Goal: Task Accomplishment & Management: Complete application form

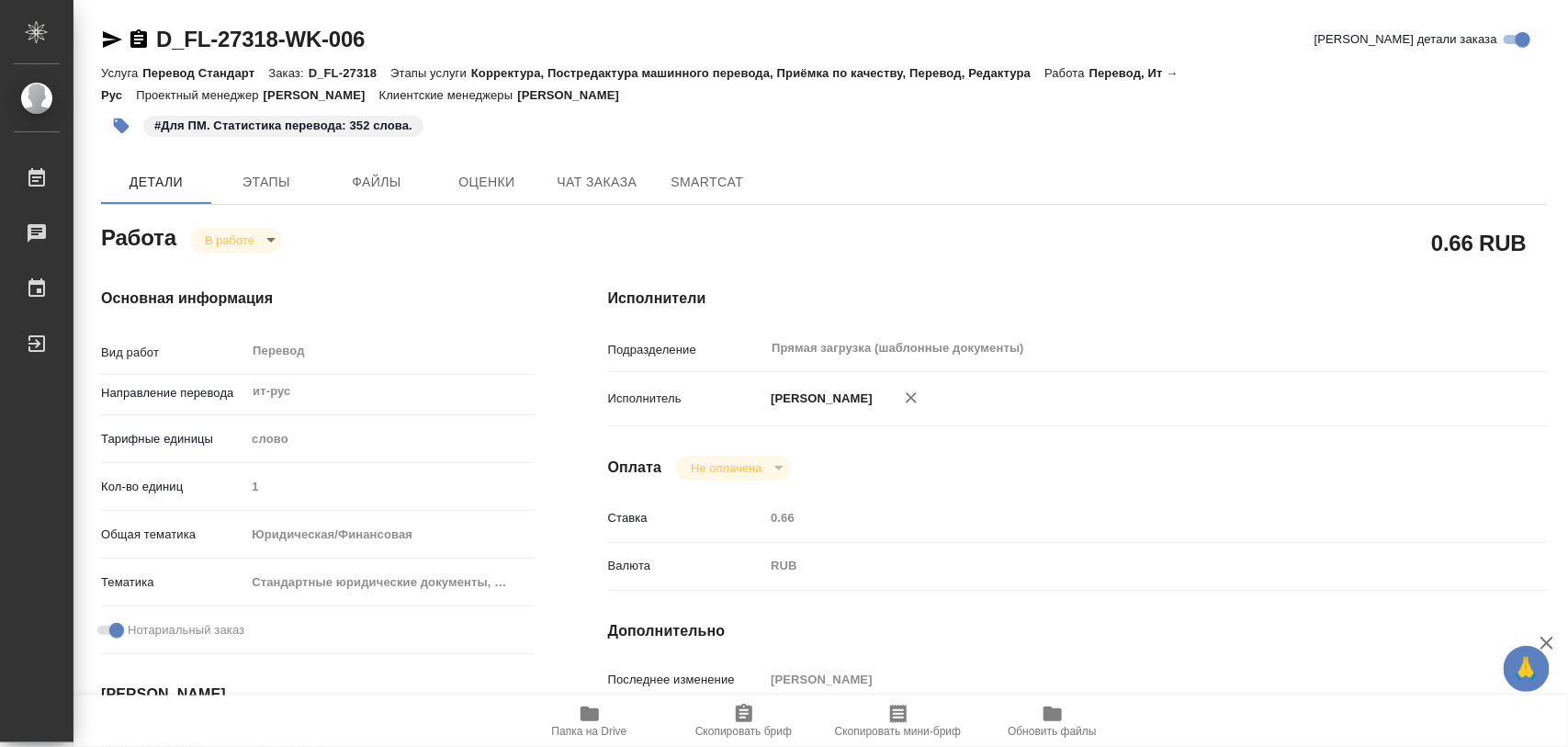
click at [272, 242] on body "🙏 .cls-1 fill:#fff; AWATERA Iglakov Maksim Работы 0 Чаты График Выйти D_FL-2731…" at bounding box center [784, 374] width 1568 height 747
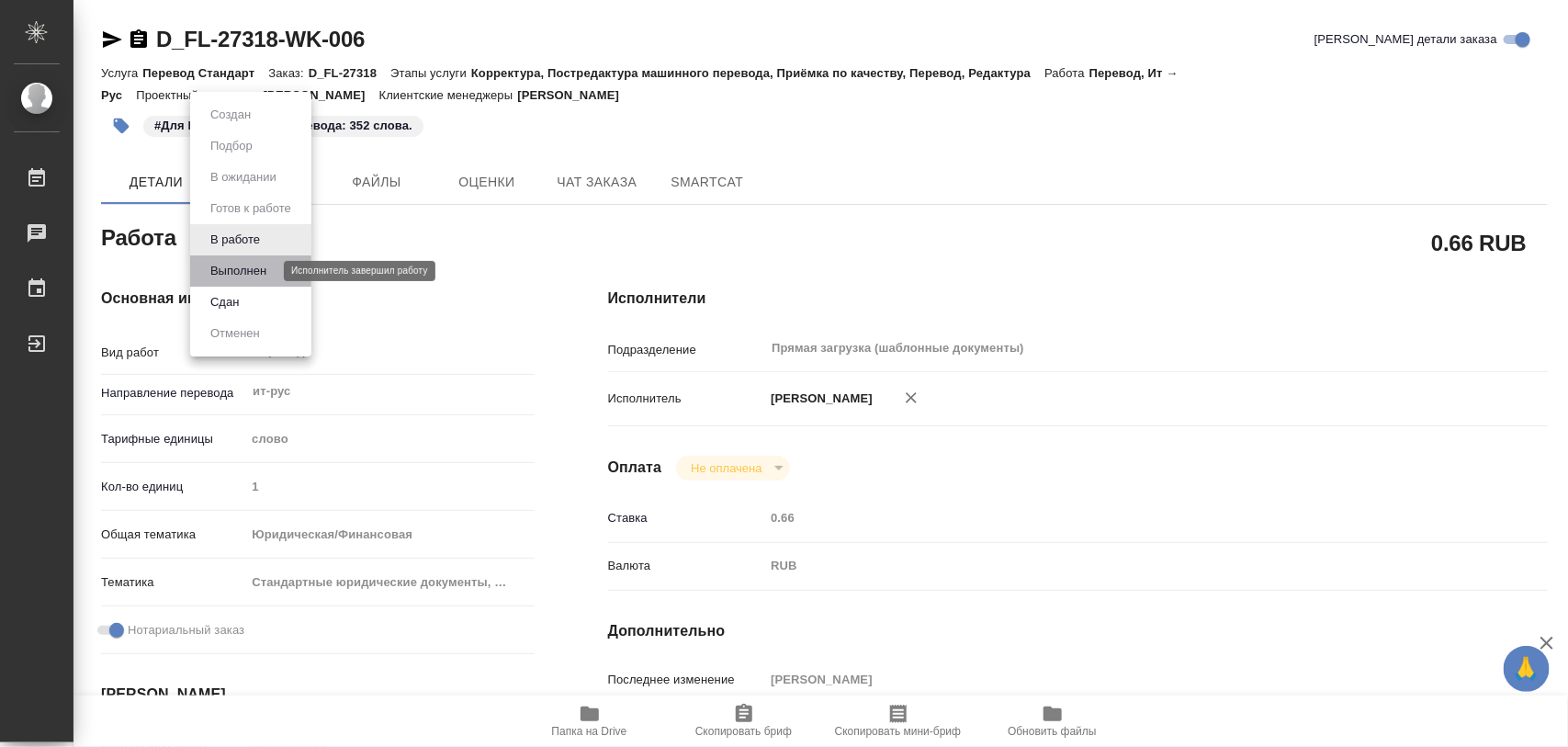
click at [262, 264] on button "Выполнен" at bounding box center [238, 270] width 67 height 20
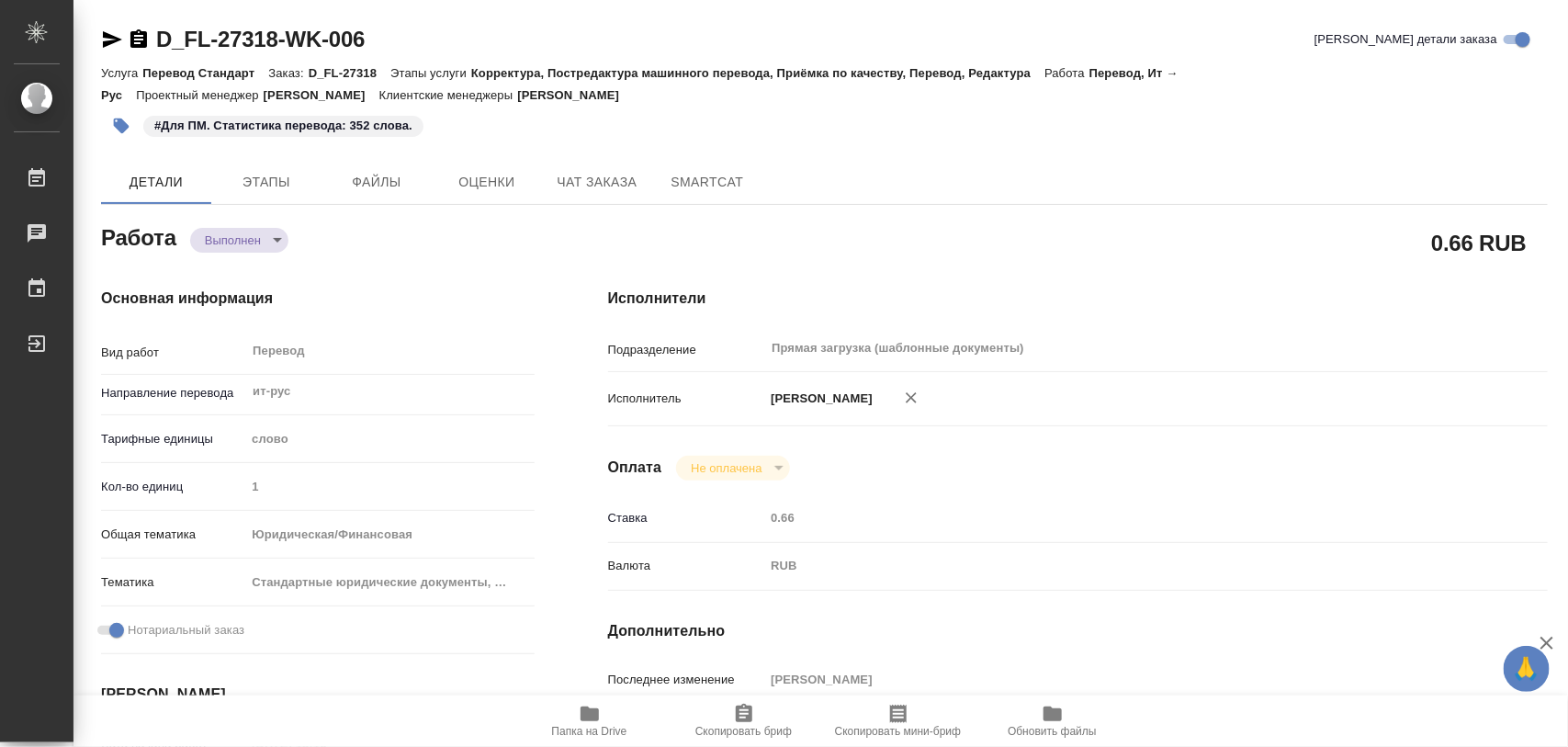
type textarea "x"
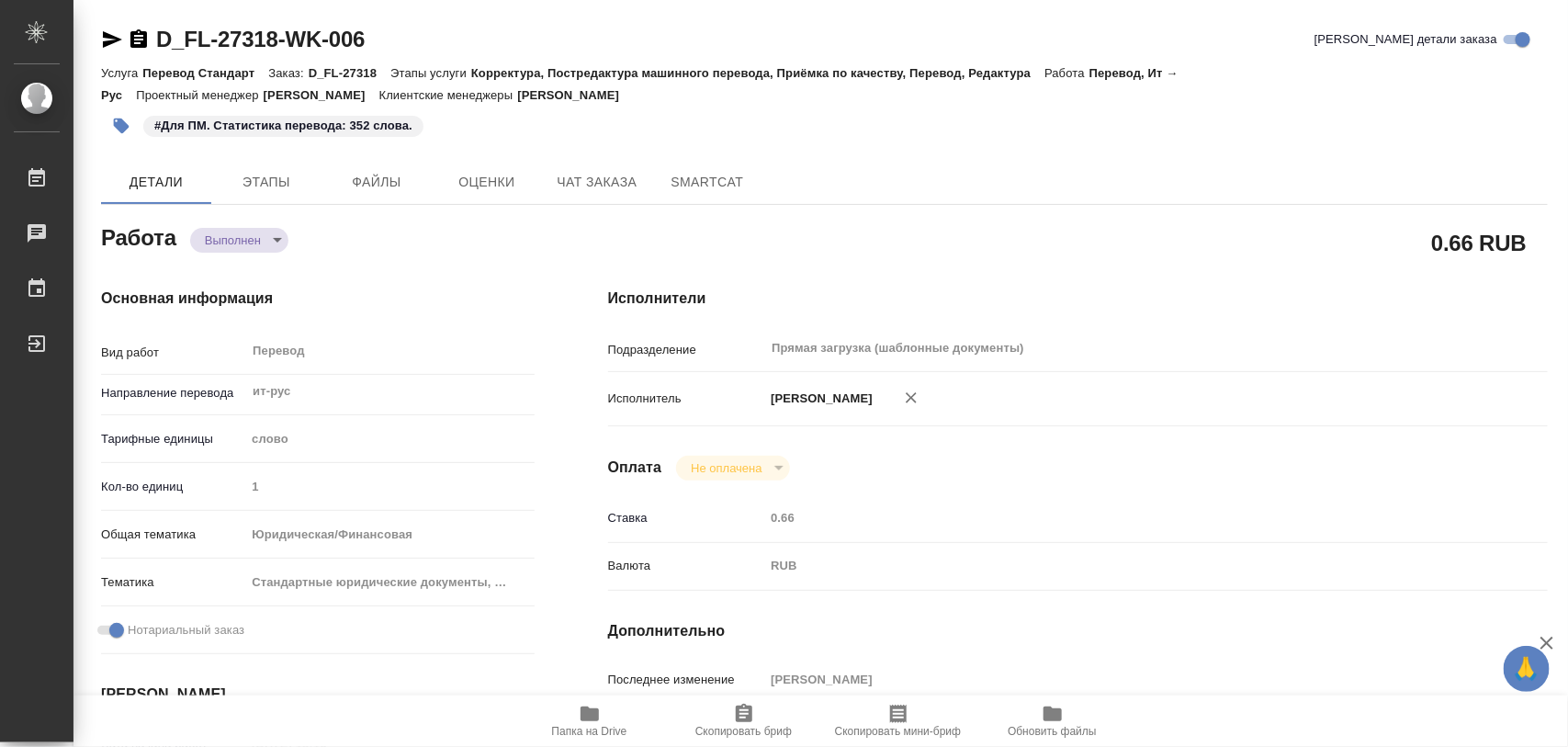
type textarea "x"
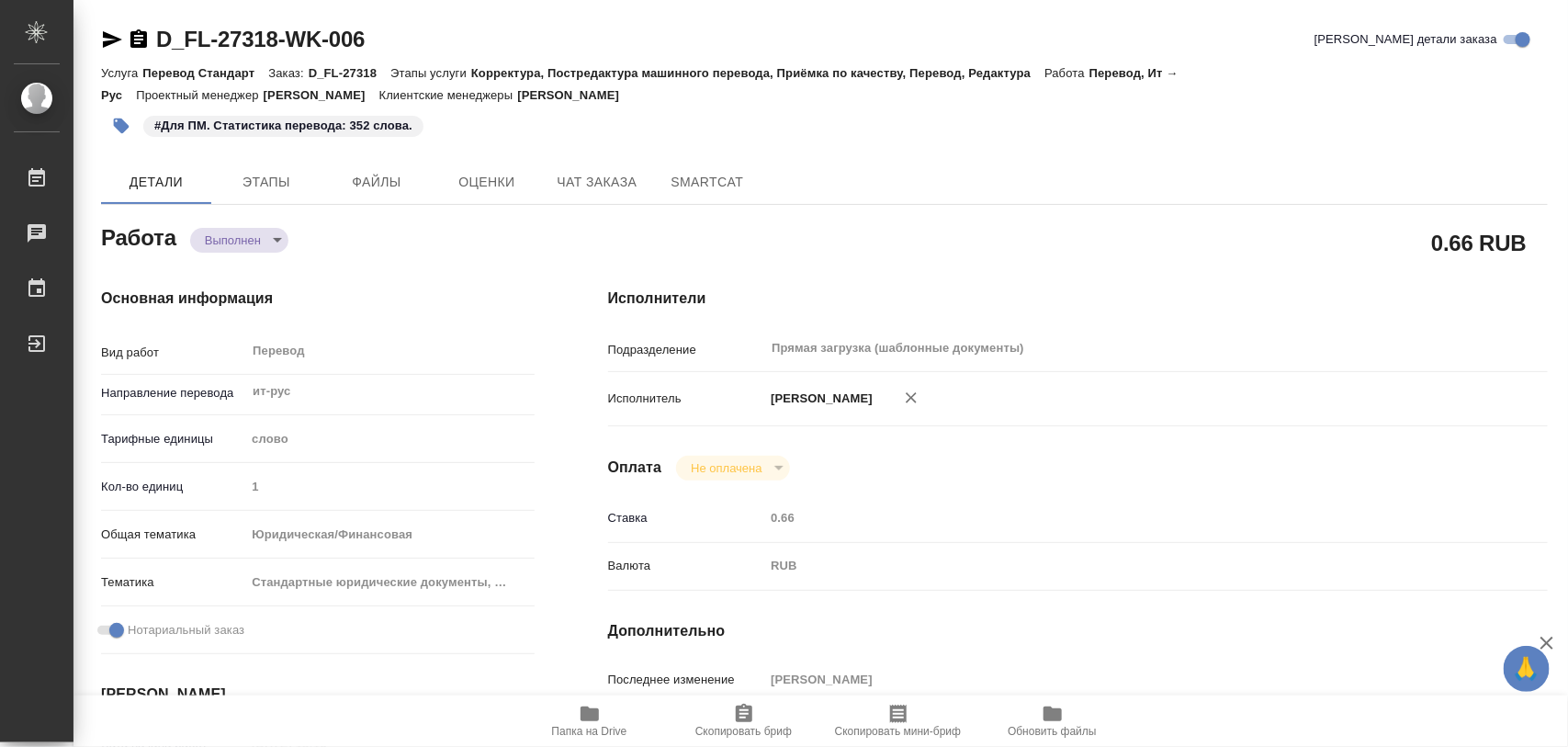
type textarea "x"
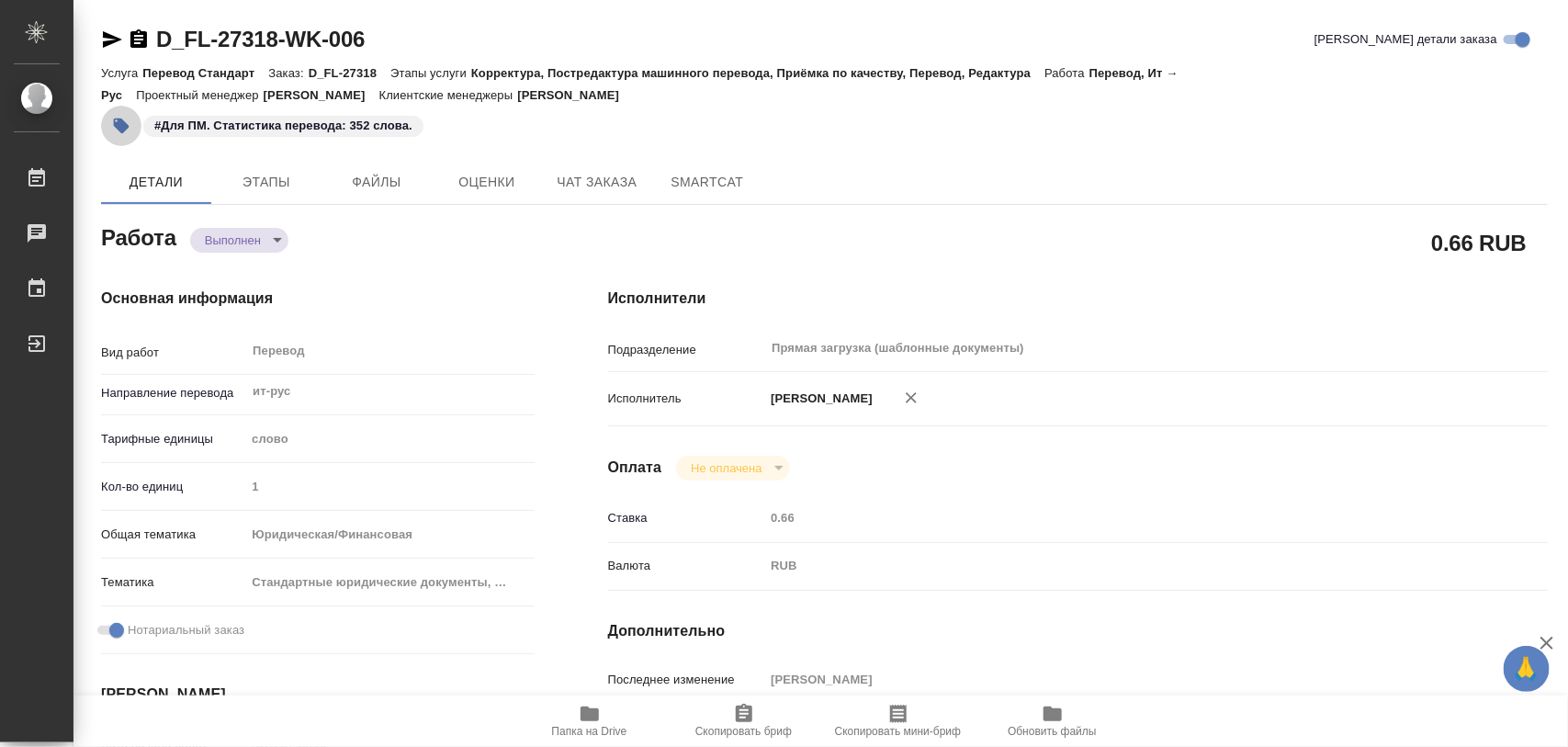
click at [120, 117] on icon "button" at bounding box center [120, 125] width 18 height 18
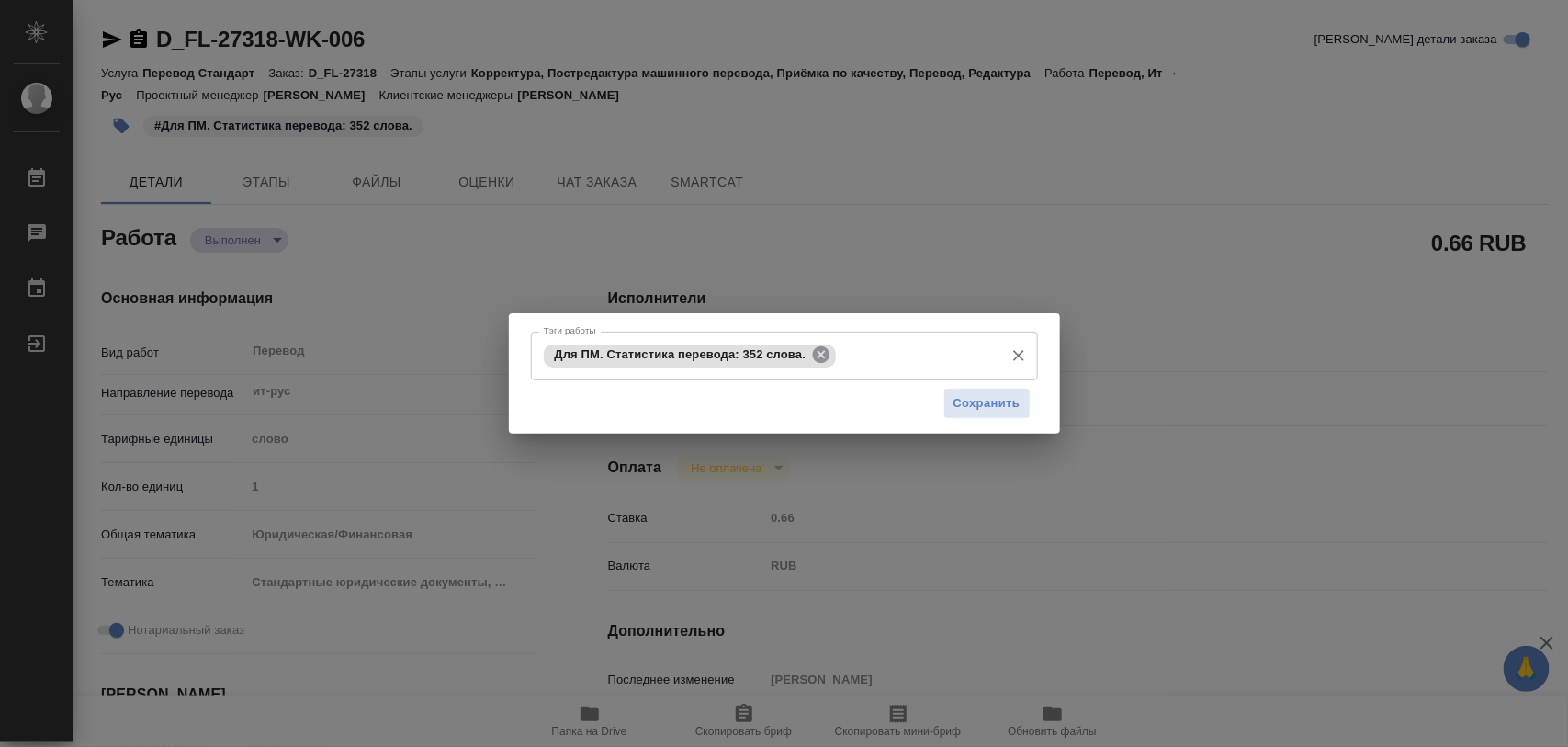
click at [824, 347] on icon at bounding box center [820, 354] width 16 height 16
click at [817, 355] on input "Тэги работы" at bounding box center [767, 355] width 456 height 31
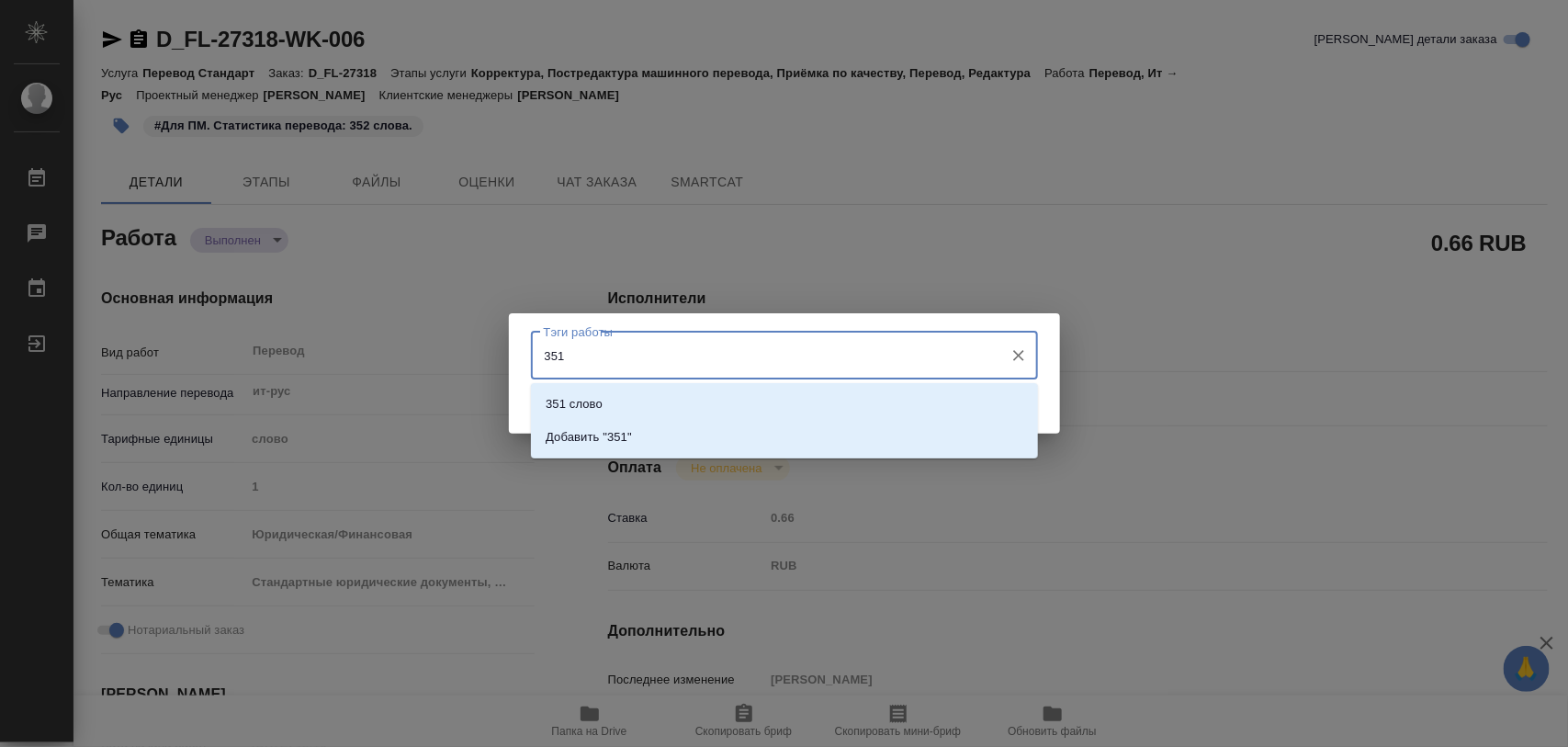
type input "351"
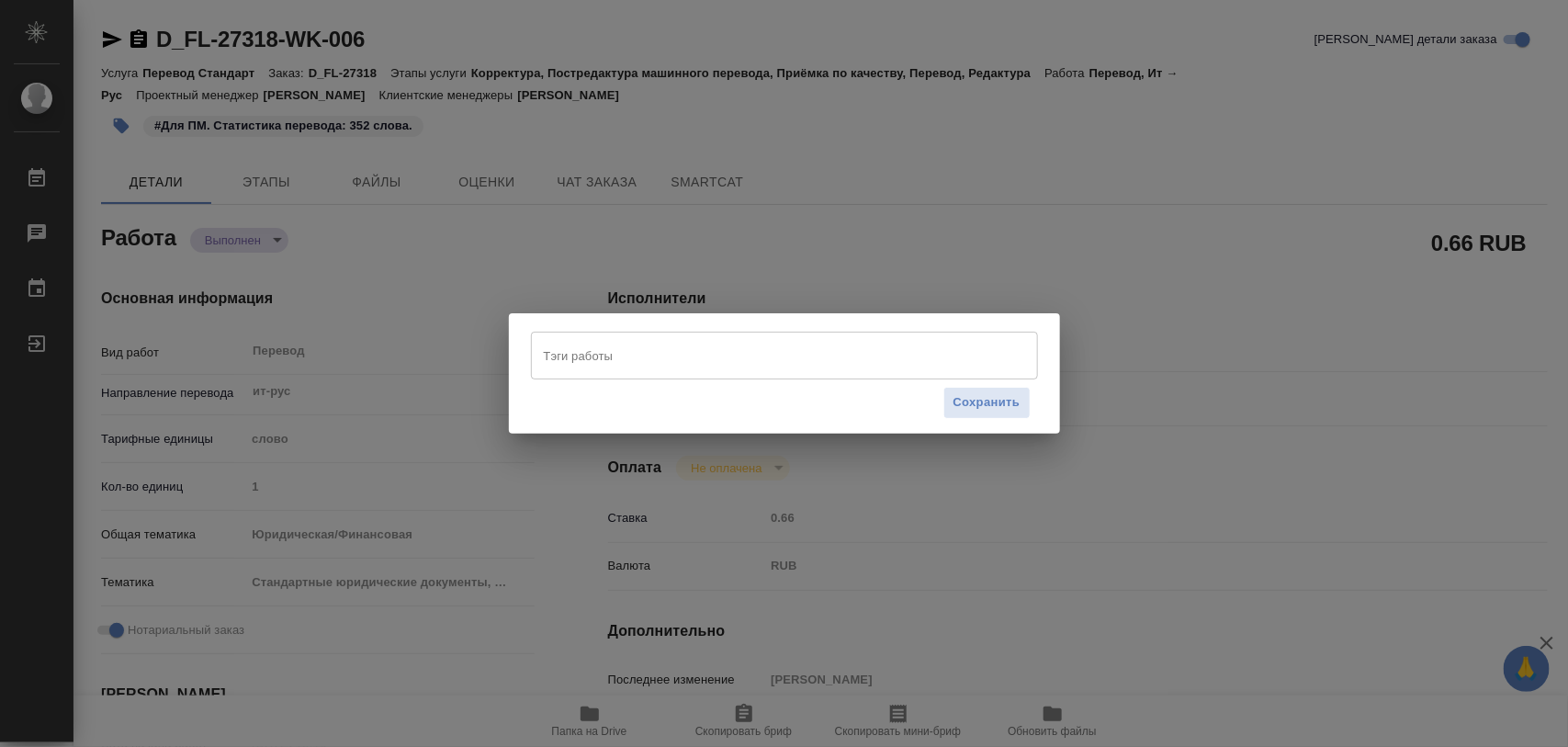
drag, startPoint x: 646, startPoint y: 304, endPoint x: 612, endPoint y: 372, distance: 76.0
click at [612, 374] on div "Тэги работы Тэги работы Сохранить" at bounding box center [784, 374] width 1568 height 747
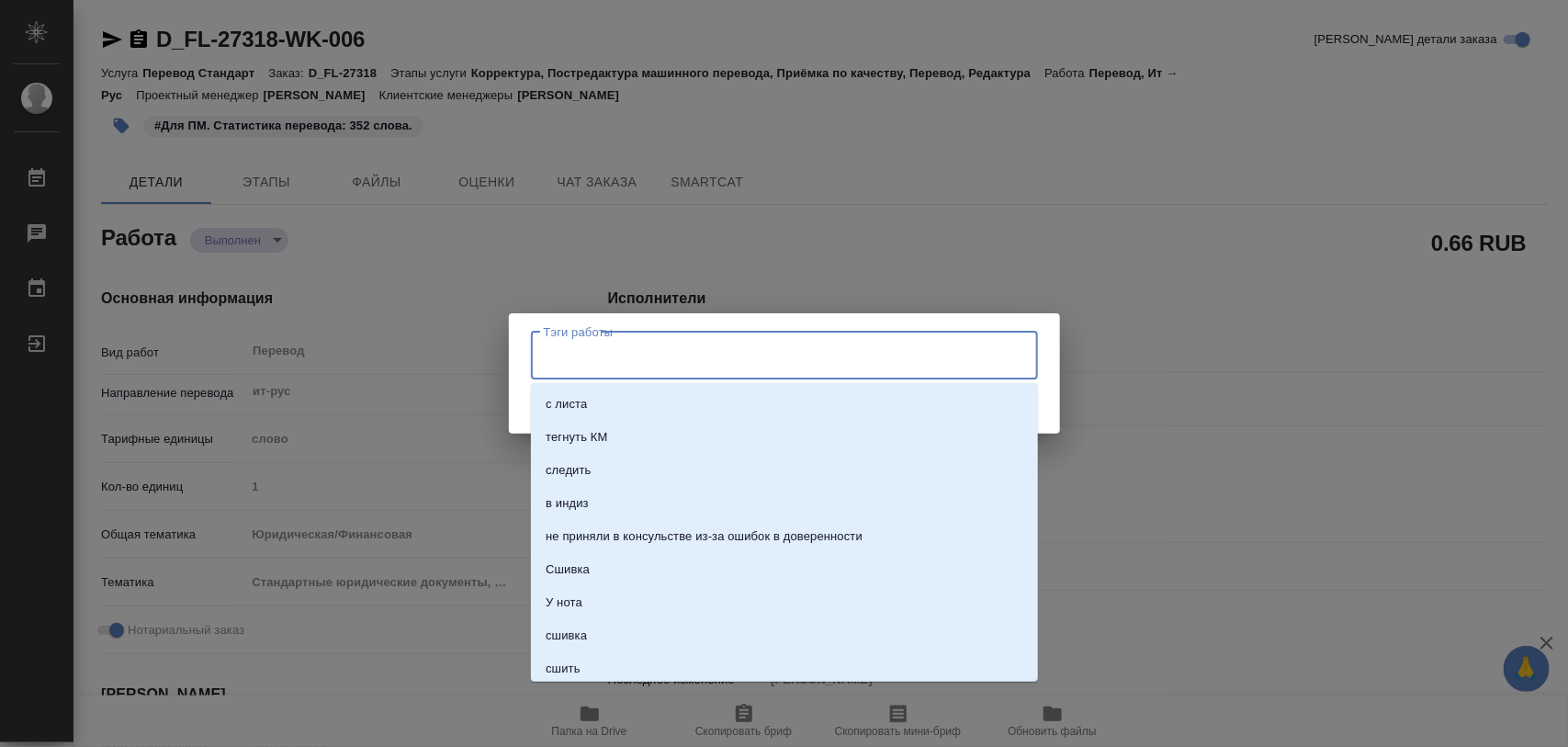
click at [671, 361] on input "Тэги работы" at bounding box center [767, 355] width 456 height 31
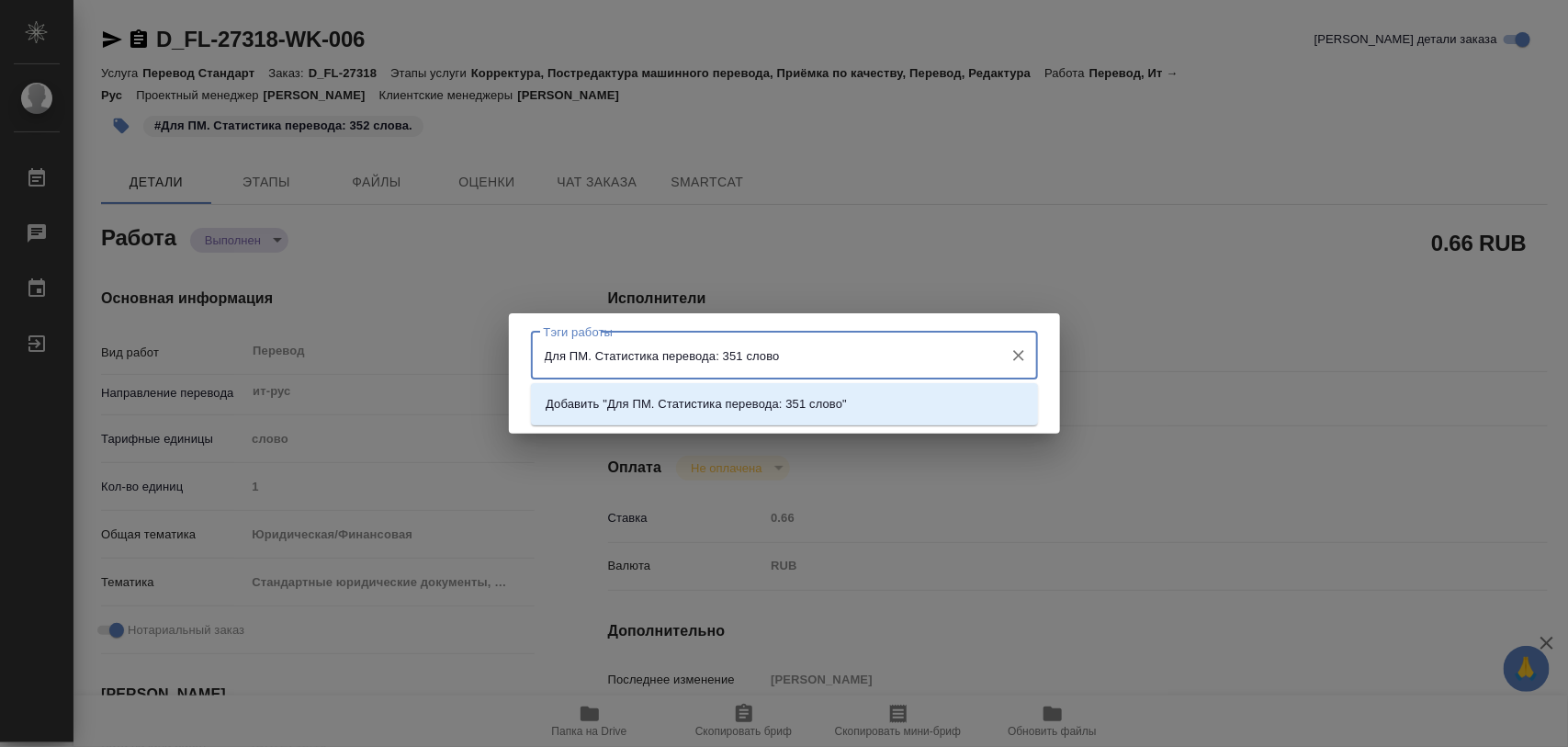
type input "Для ПМ. Статистика перевода: 351 слово."
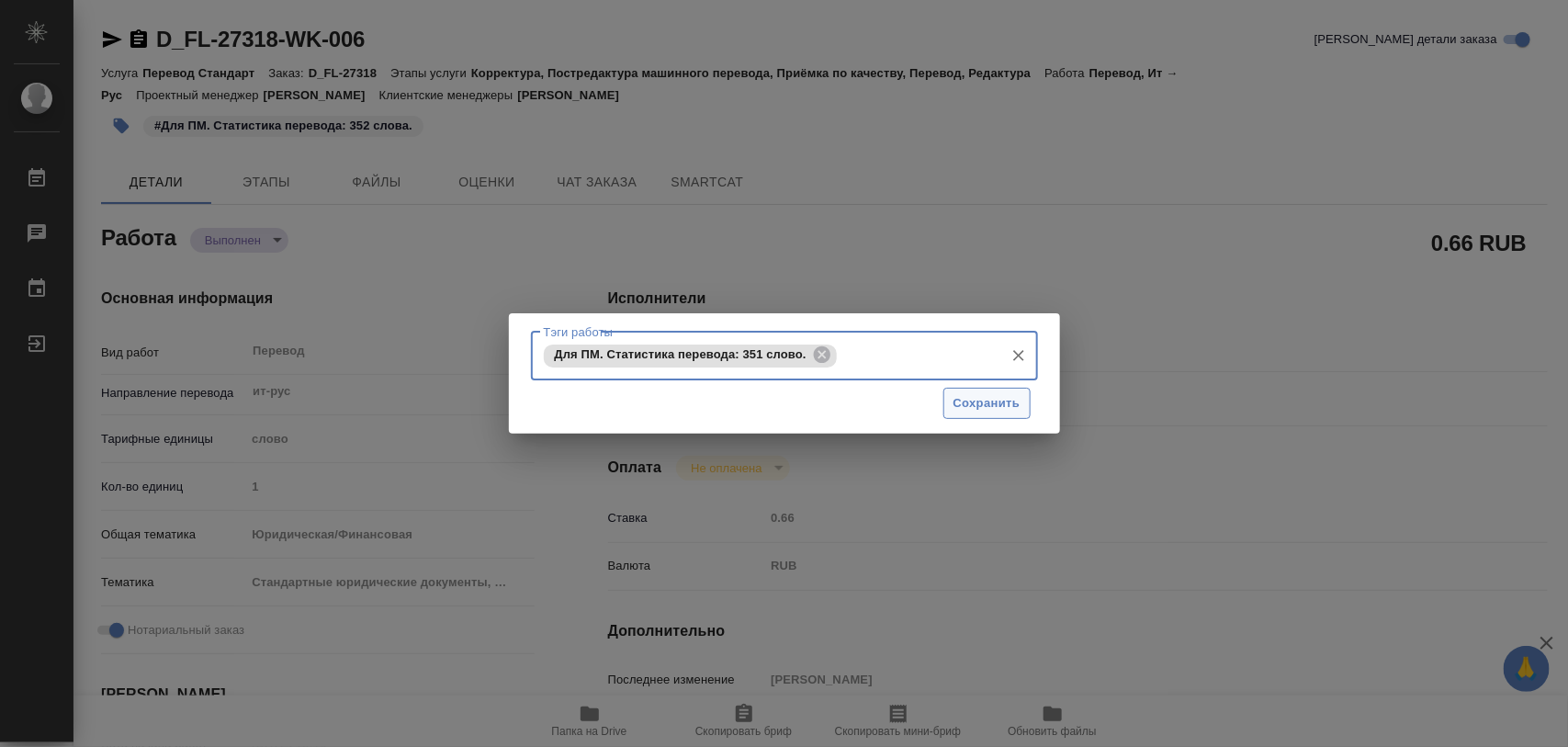
click at [1016, 405] on span "Сохранить" at bounding box center [987, 404] width 67 height 21
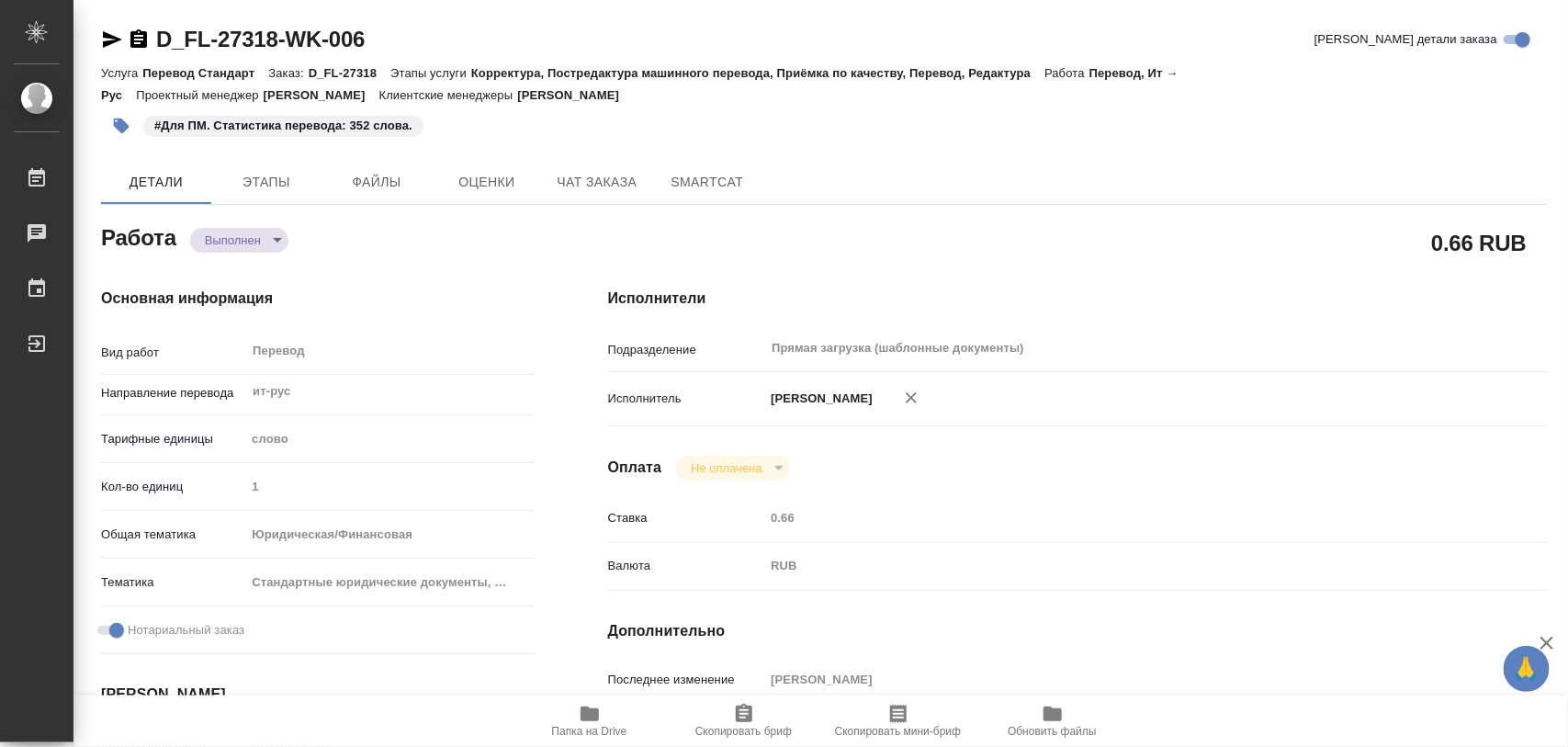
type input "completed"
type textarea "Перевод"
type textarea "x"
type input "ит-рус"
type input "5a8b1489cc6b4906c91bfd90"
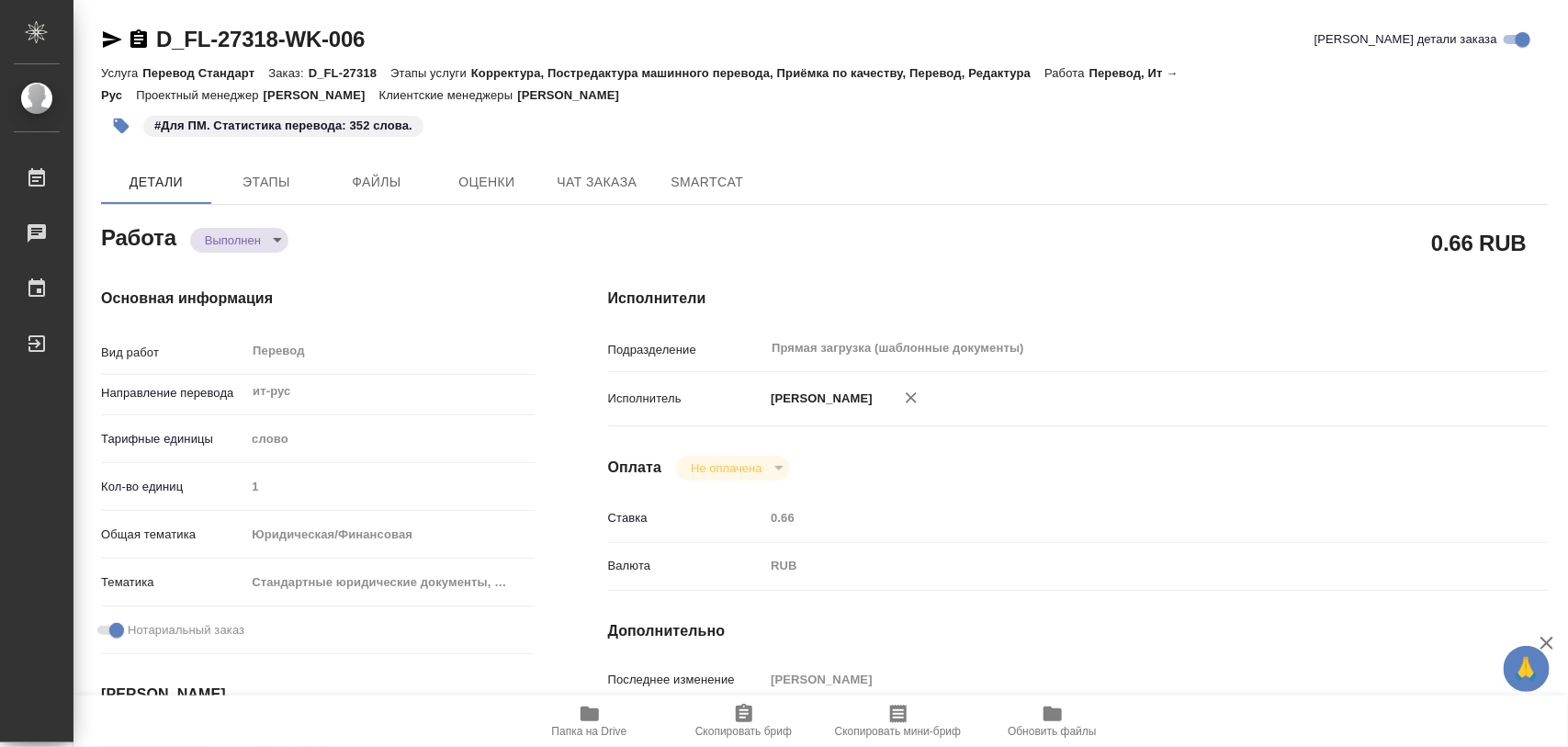
type input "1"
type input "yr-fn"
type input "5f647205b73bc97568ca66bf"
checkbox input "true"
type input "[DATE] 13:16"
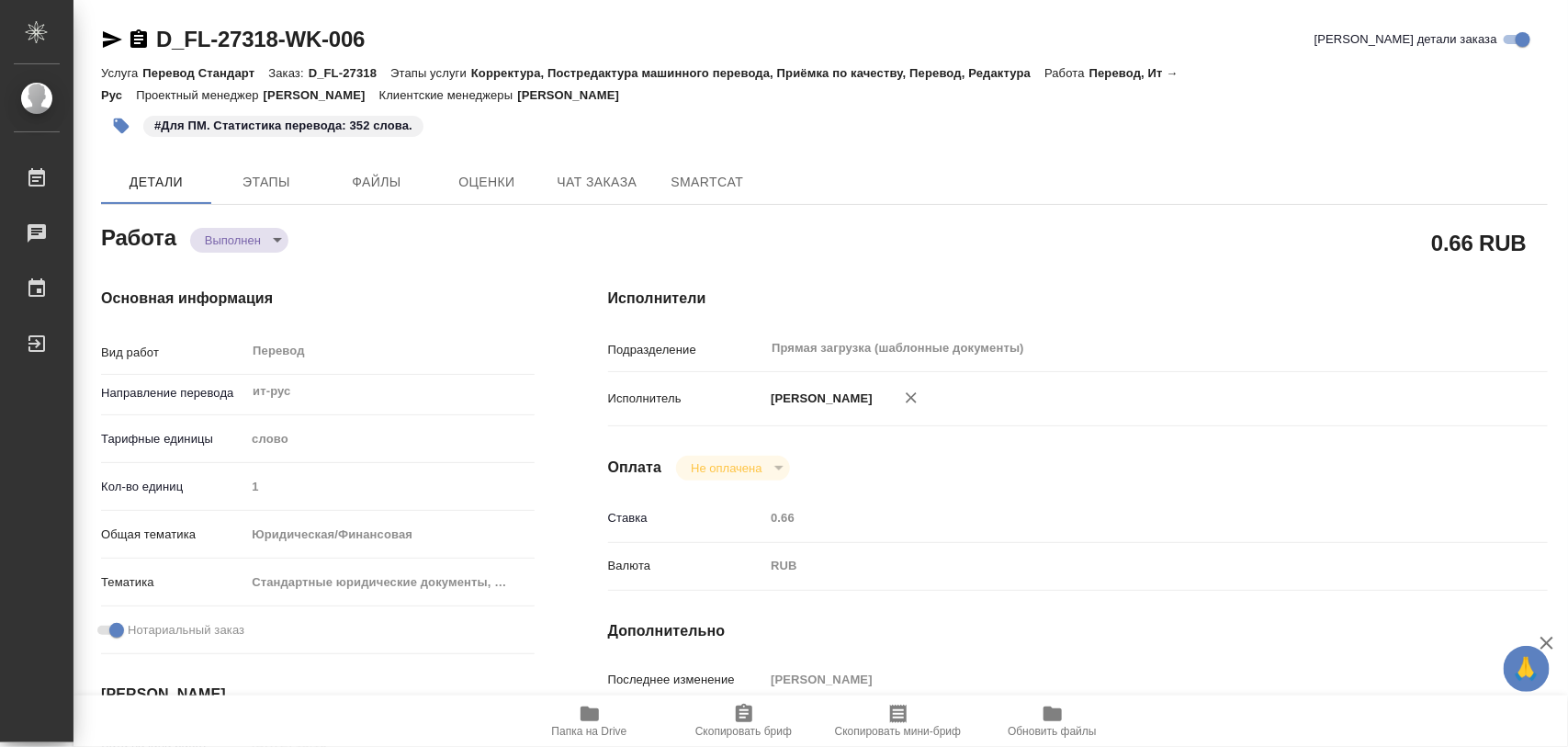
type input "[DATE] 14:33"
type input "[DATE] 11:00"
type input "[DATE] 10:53"
type input "[DATE] 11:00"
type input "Прямая загрузка (шаблонные документы)"
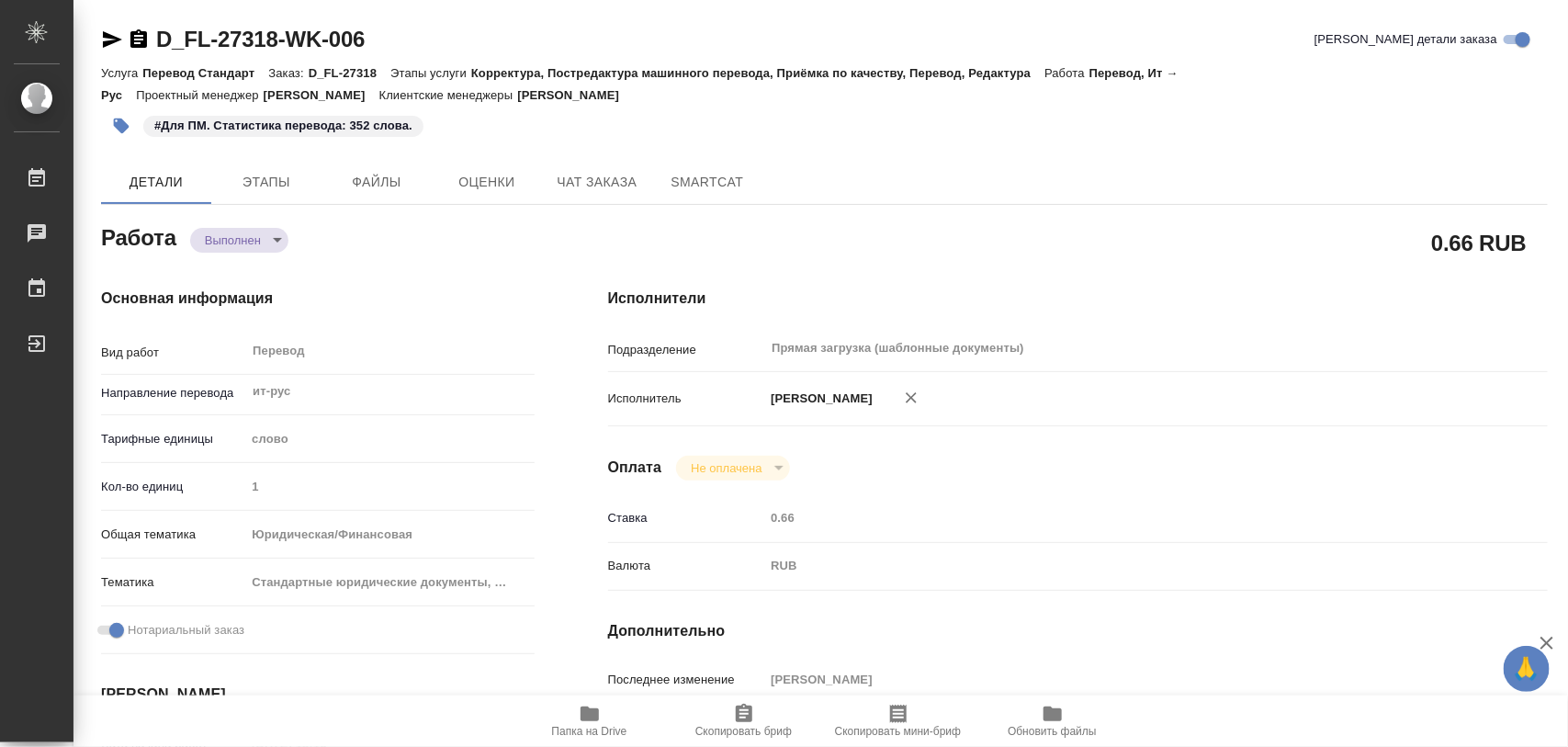
type input "notPayed"
type input "0.66"
type input "RUB"
type input "[PERSON_NAME]"
type textarea "x"
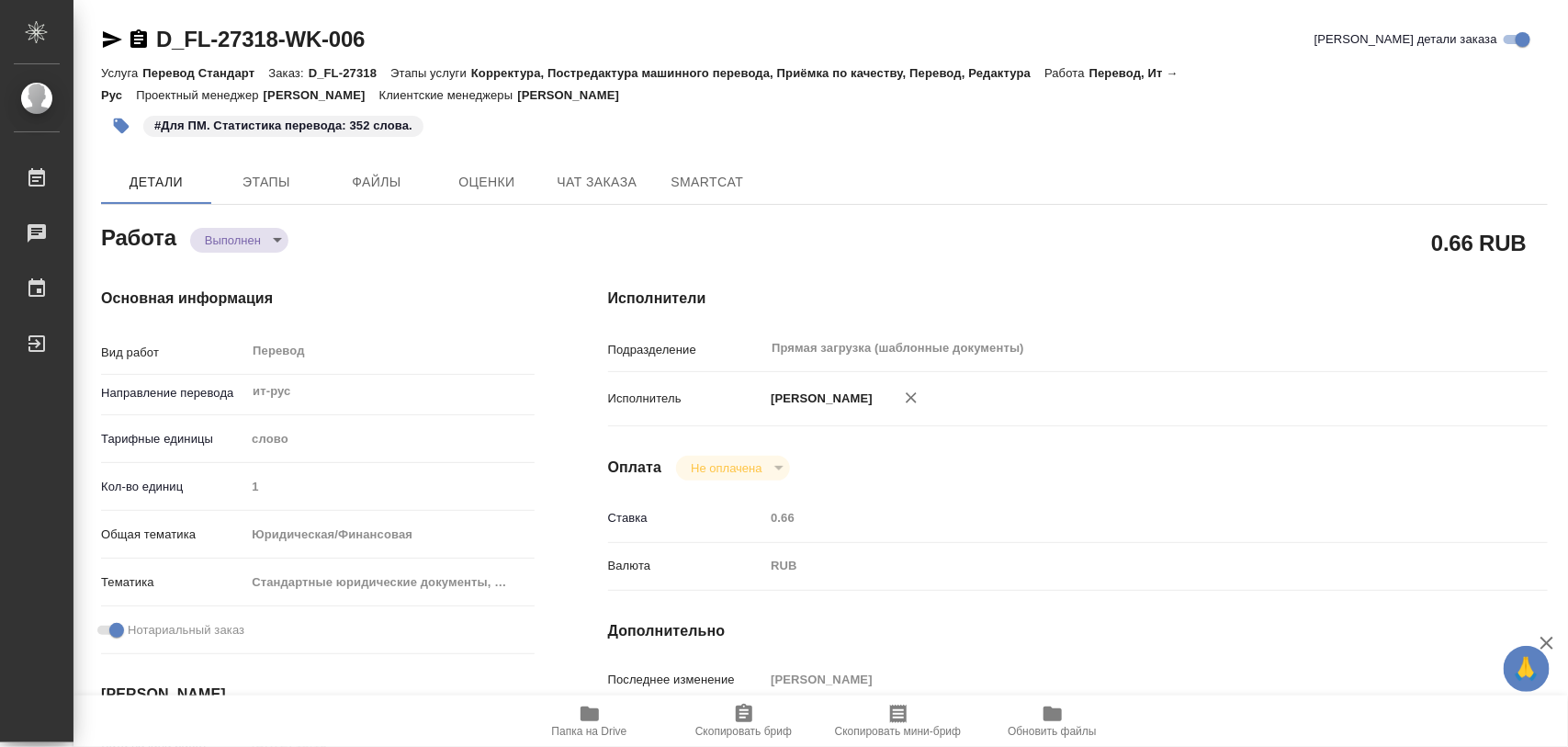
type textarea "/Clients/FL_D/Orders/D_FL-27318/Translated/D_FL-27318-WK-006"
type textarea "x"
type input "D_FL-27318"
type input "Перевод Стандарт"
type input "Корректура, Постредактура машинного перевода, Приёмка по качеству, Перевод, Ред…"
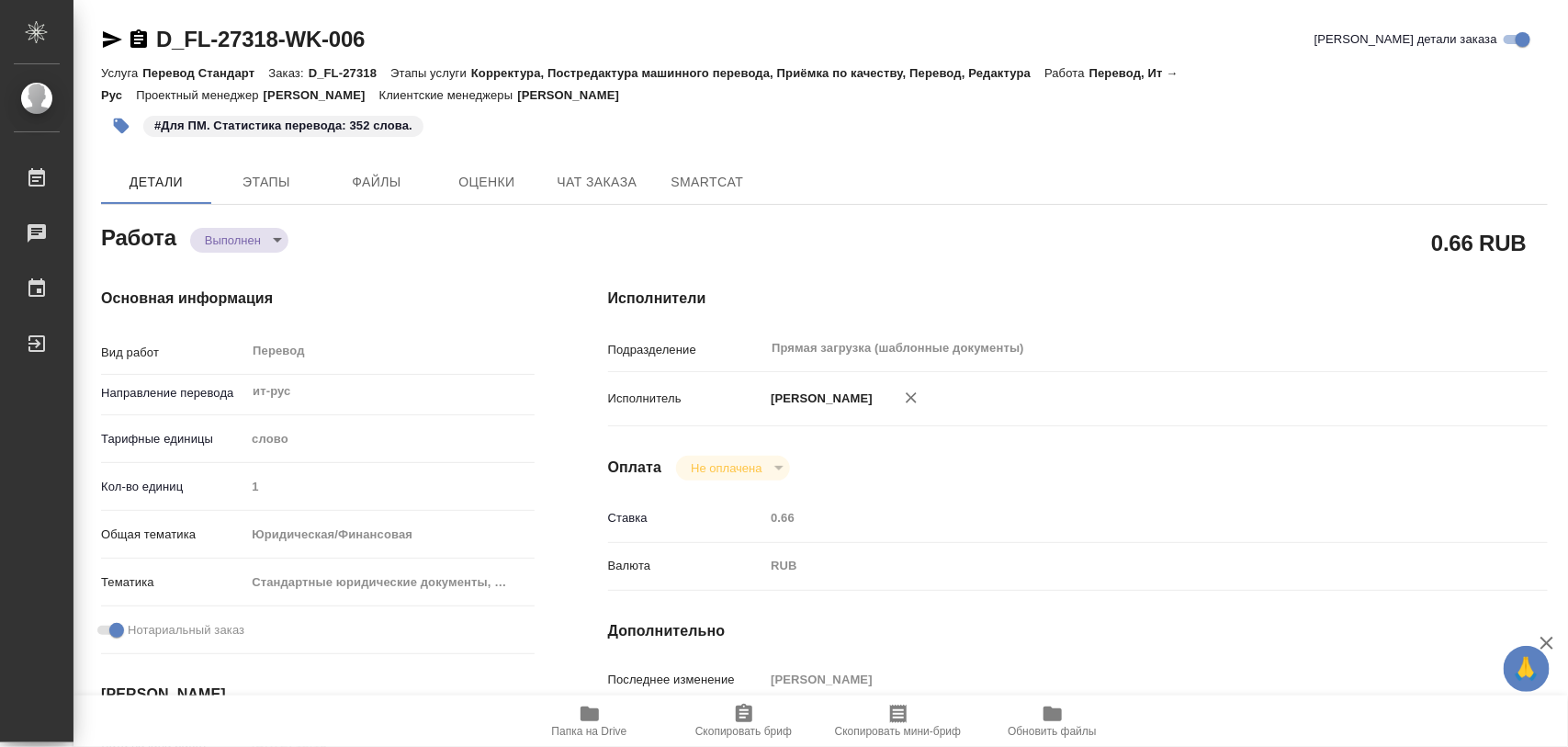
type input "[PERSON_NAME]"
type input "/Clients/FL_D/Orders/D_FL-27318"
type textarea "x"
type textarea "см. в помощь заказ D_FL-27166"
type textarea "x"
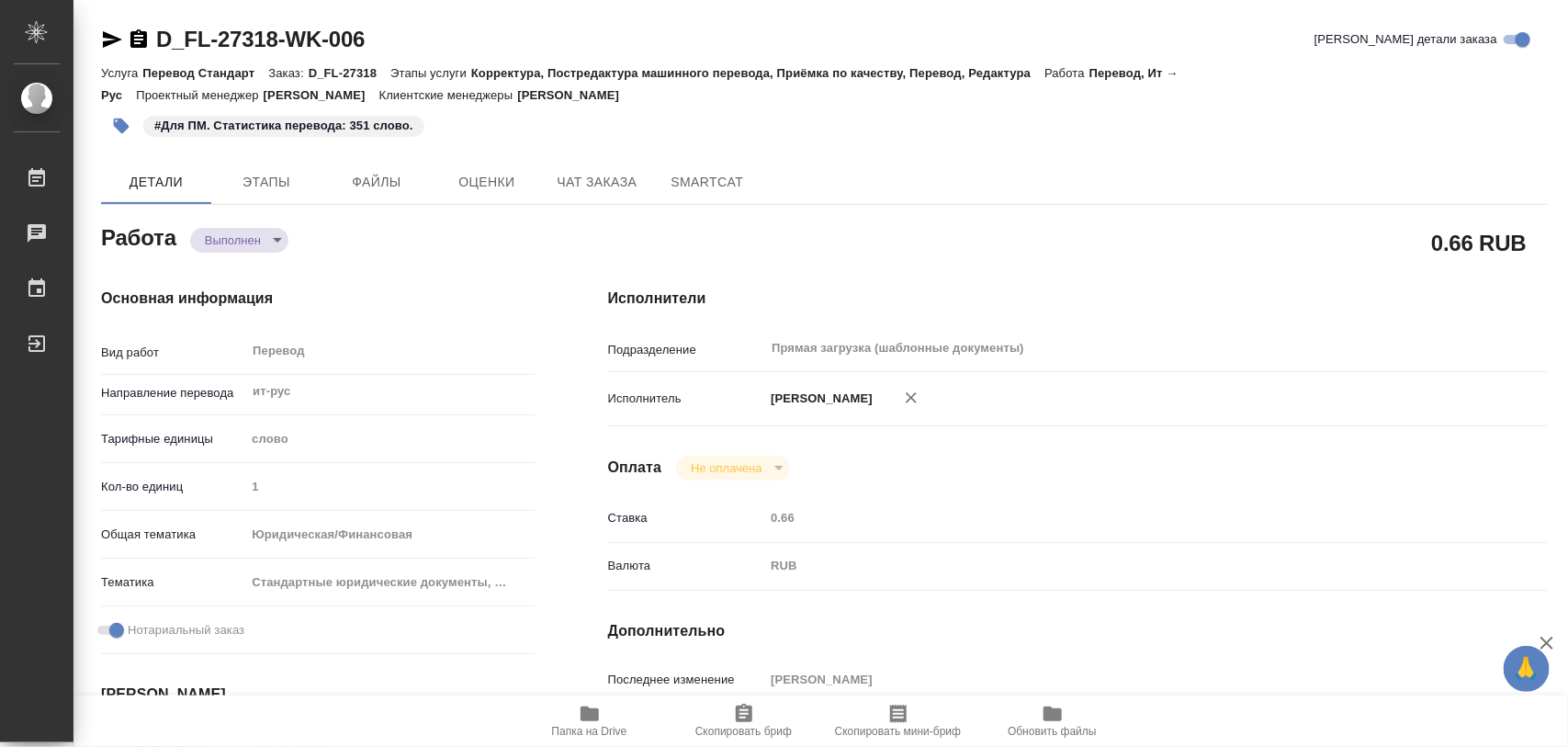
type textarea "x"
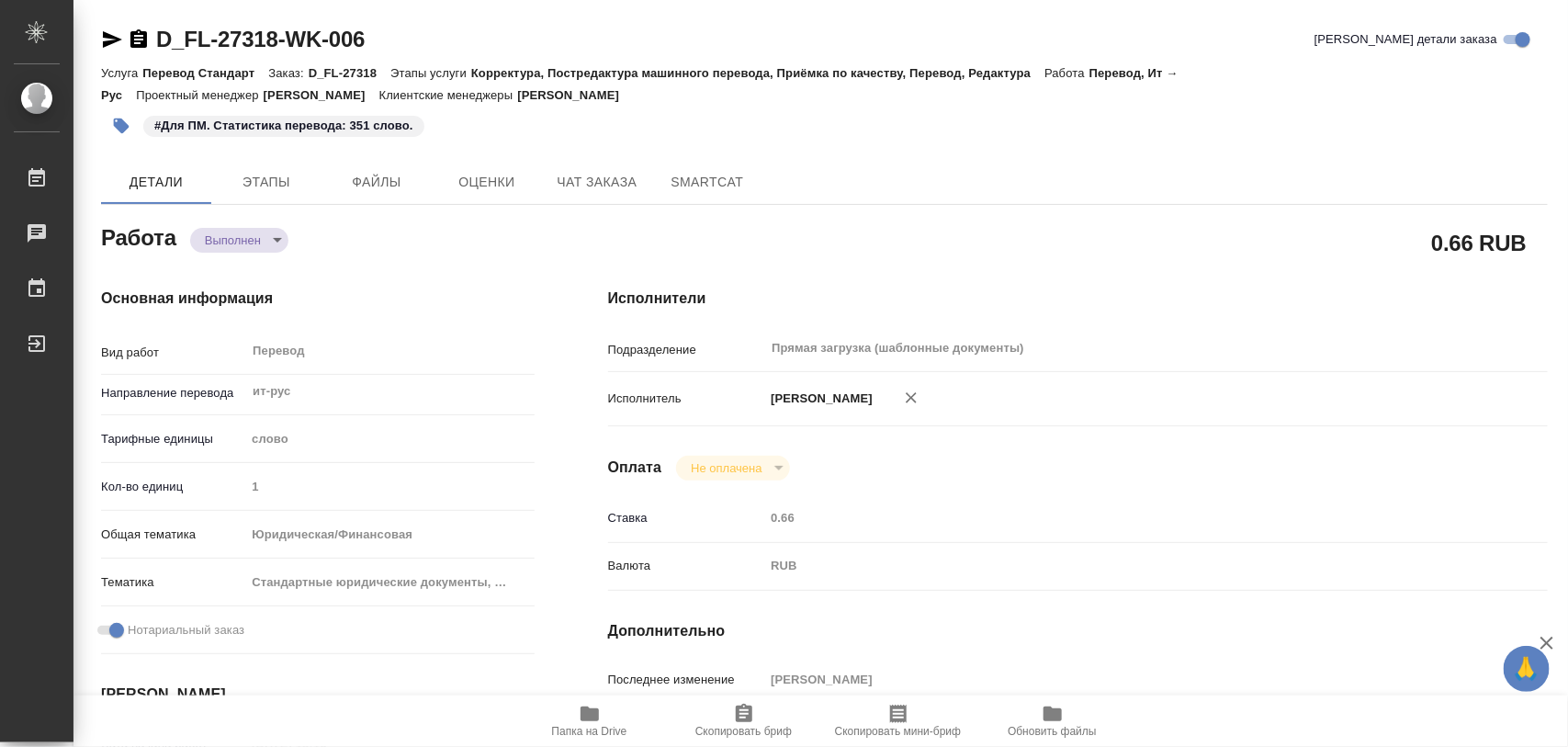
type textarea "x"
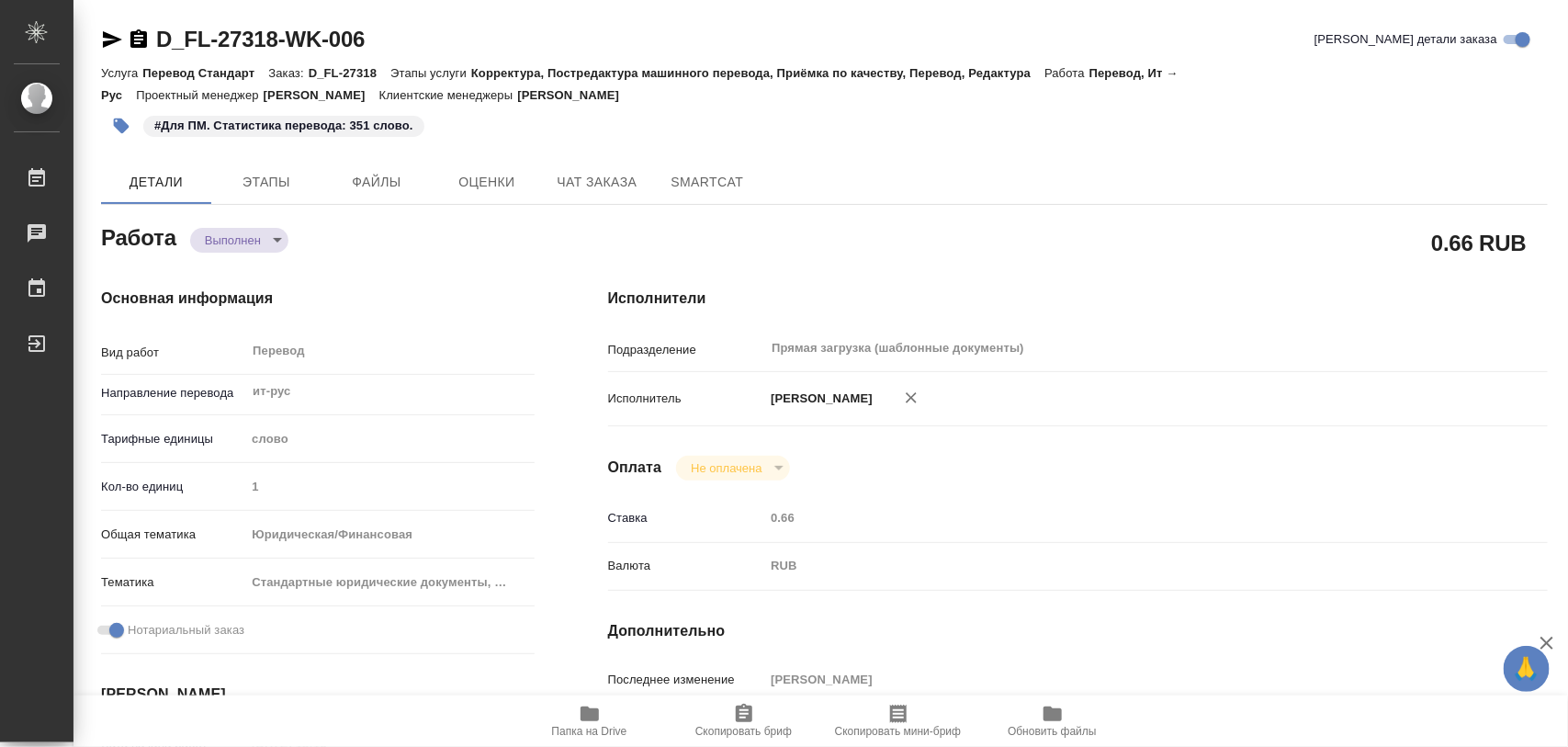
type textarea "x"
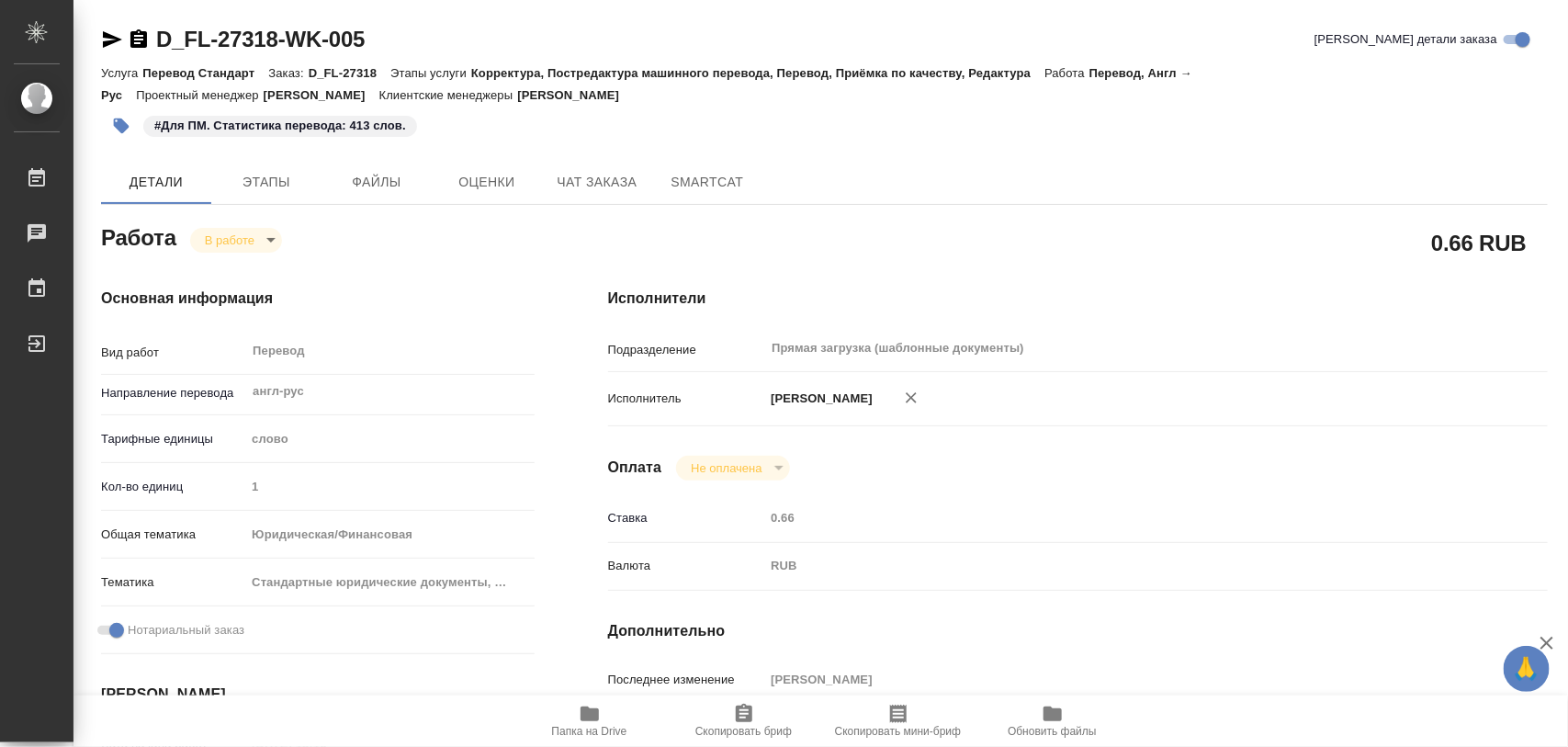
click at [122, 131] on icon "button" at bounding box center [121, 126] width 15 height 15
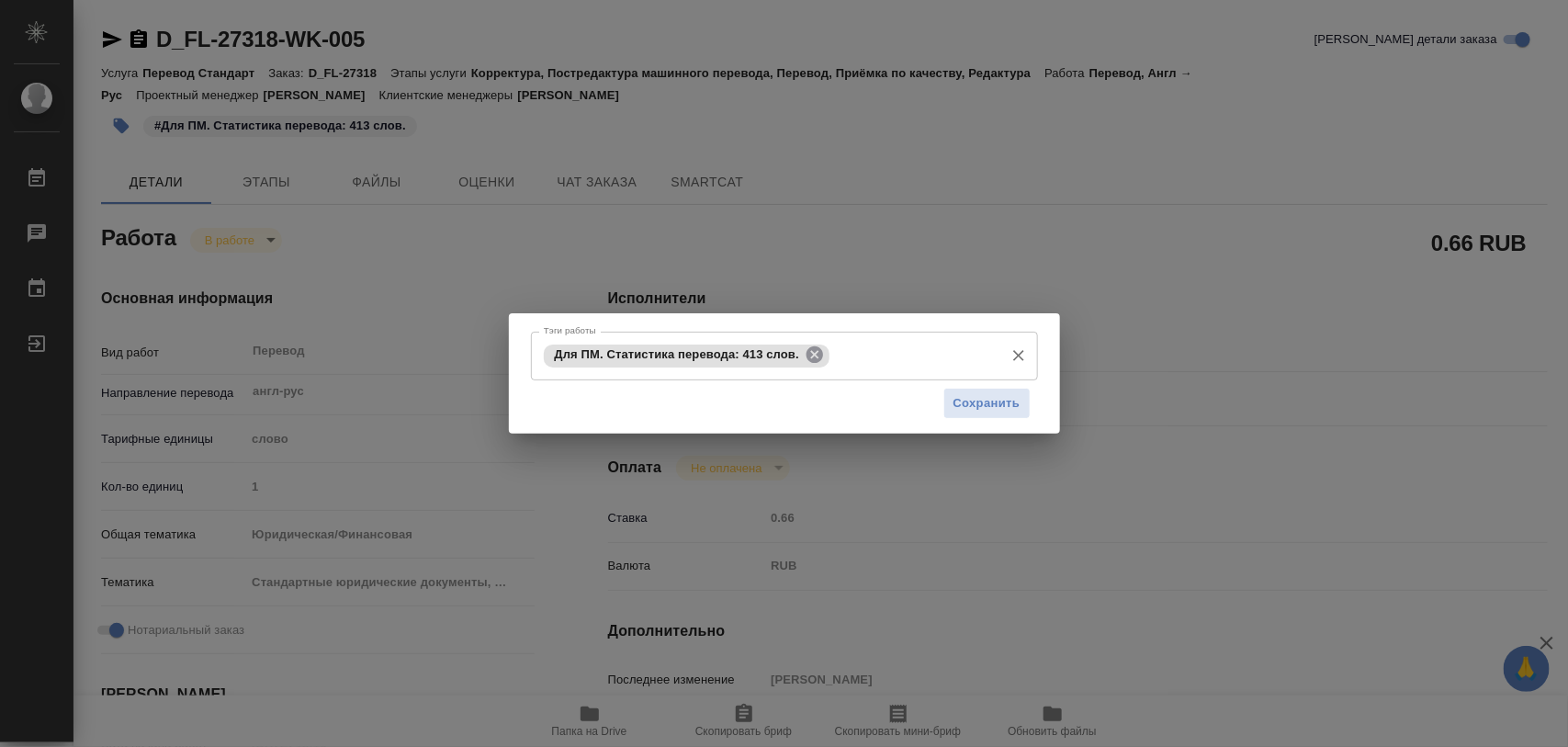
click at [814, 358] on icon at bounding box center [814, 354] width 16 height 16
click at [635, 351] on input "Тэги работы" at bounding box center [767, 355] width 456 height 31
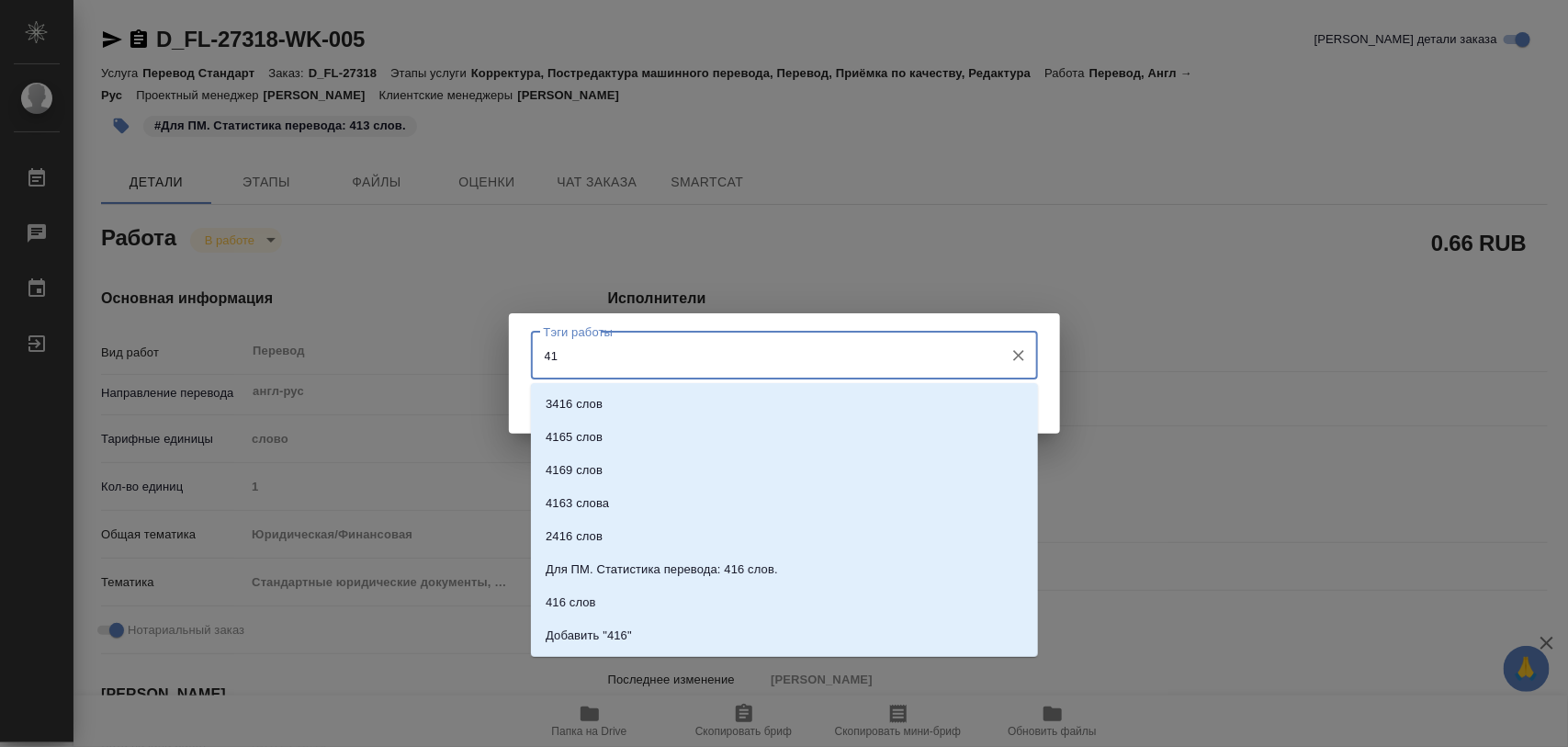
type input "416"
click at [634, 566] on p "Для ПМ. Статистика перевода: 416 слов." at bounding box center [662, 569] width 232 height 18
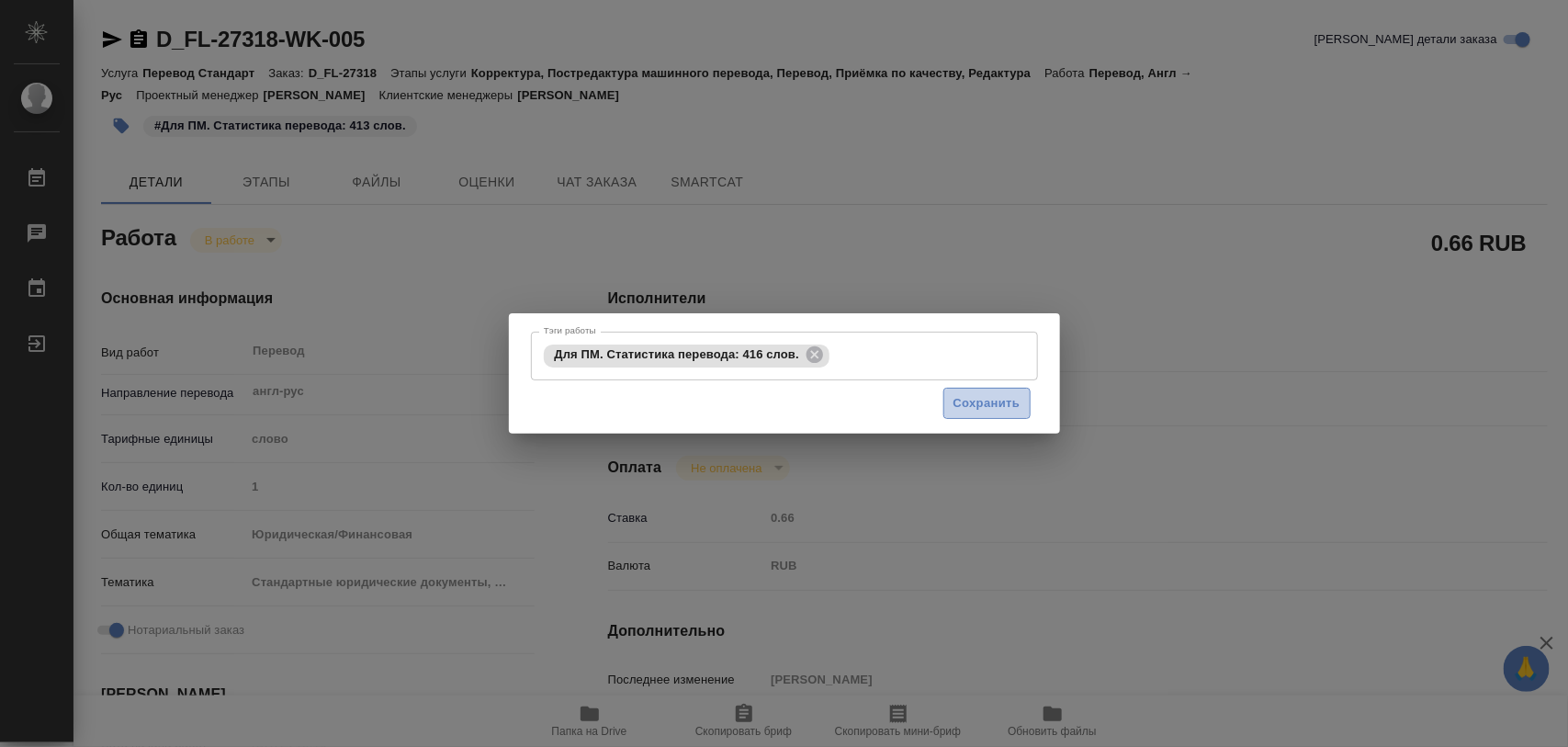
click at [970, 398] on span "Сохранить" at bounding box center [987, 404] width 67 height 21
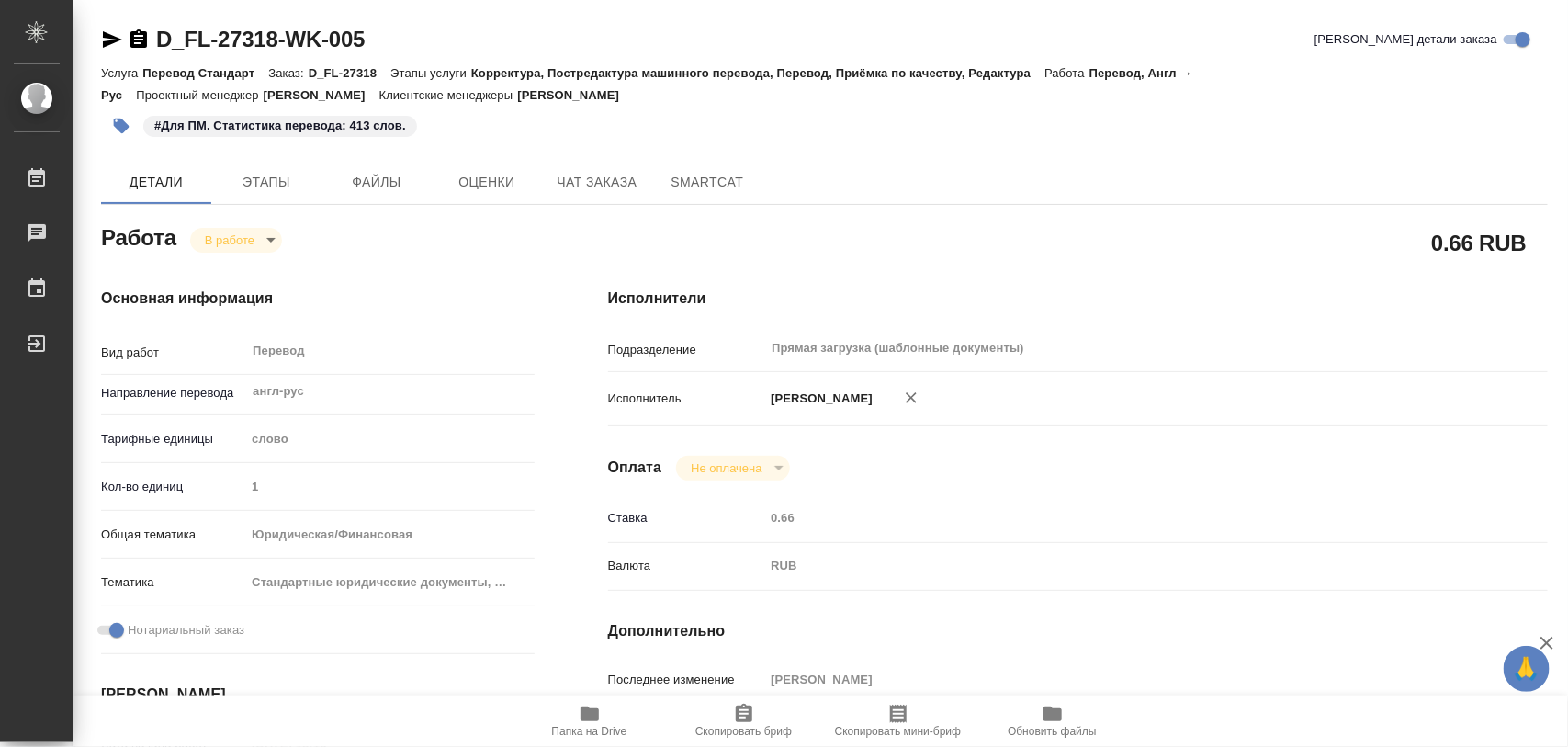
type input "inProgress"
type input "англ-рус"
type input "5a8b1489cc6b4906c91bfd90"
type input "1"
type input "yr-fn"
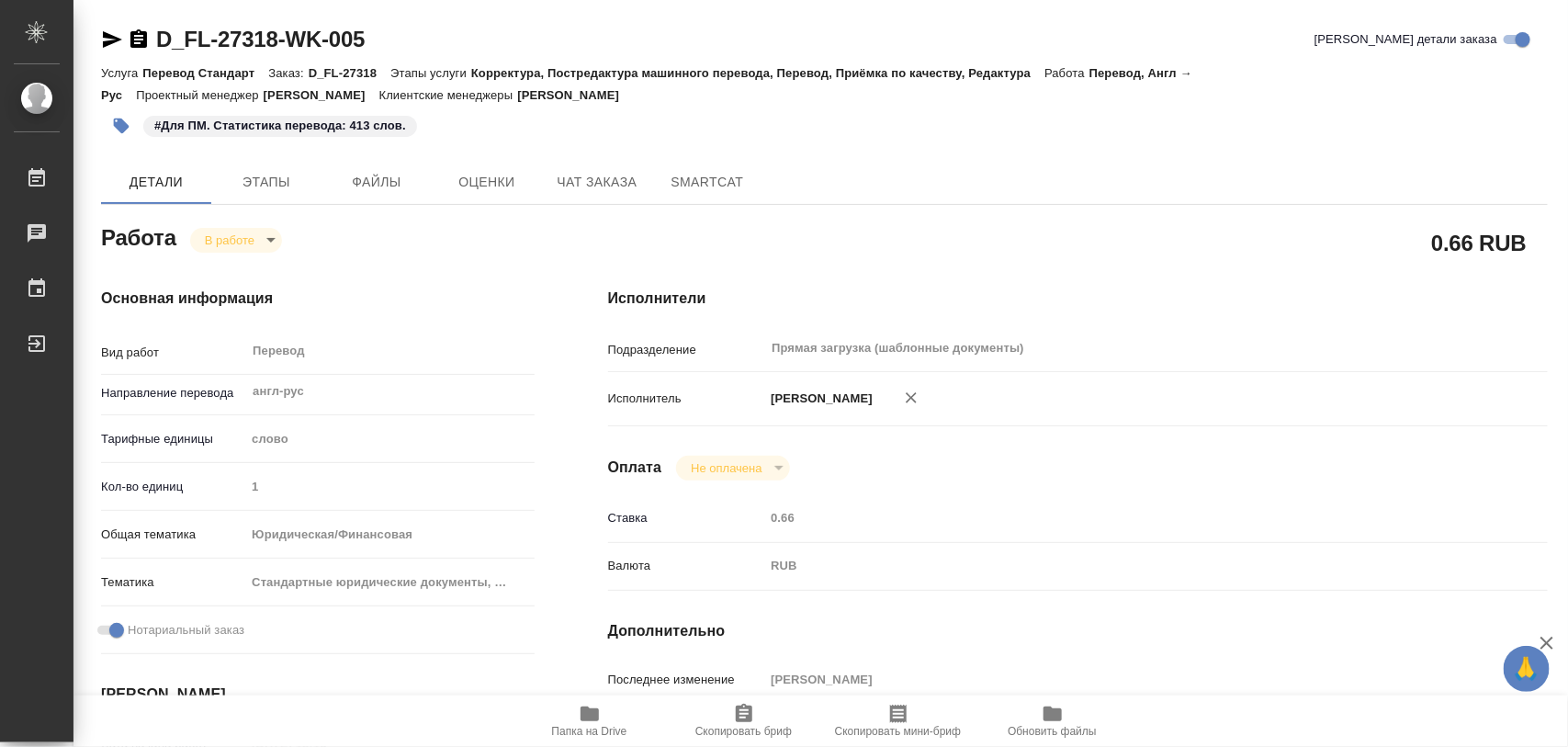
type input "5f647205b73bc97568ca66bf"
checkbox input "true"
type input "[DATE] 13:16"
type input "[DATE] 14:33"
type input "[DATE] 11:00"
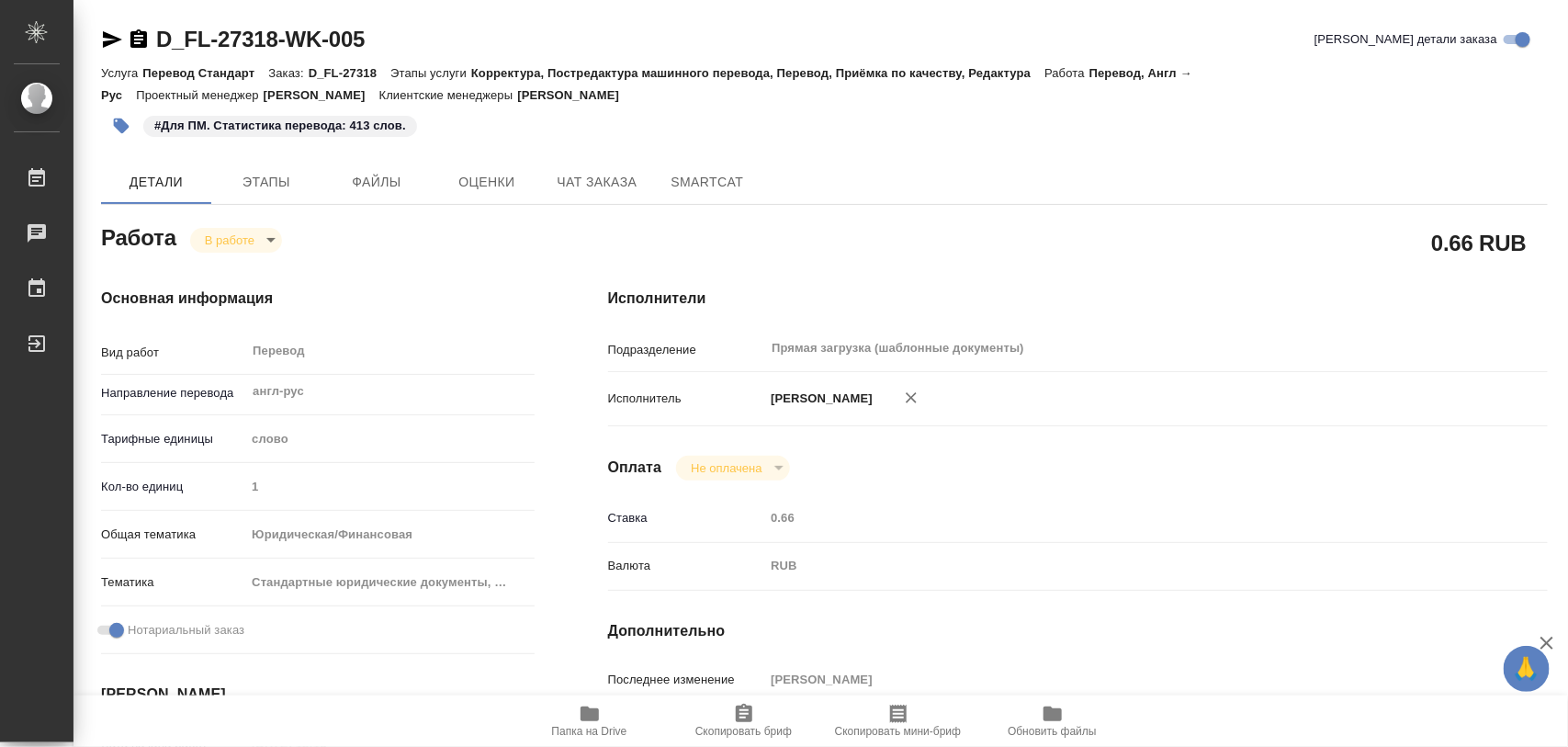
type input "[DATE] 11:00"
type input "Прямая загрузка (шаблонные документы)"
type input "notPayed"
type input "0.66"
type input "RUB"
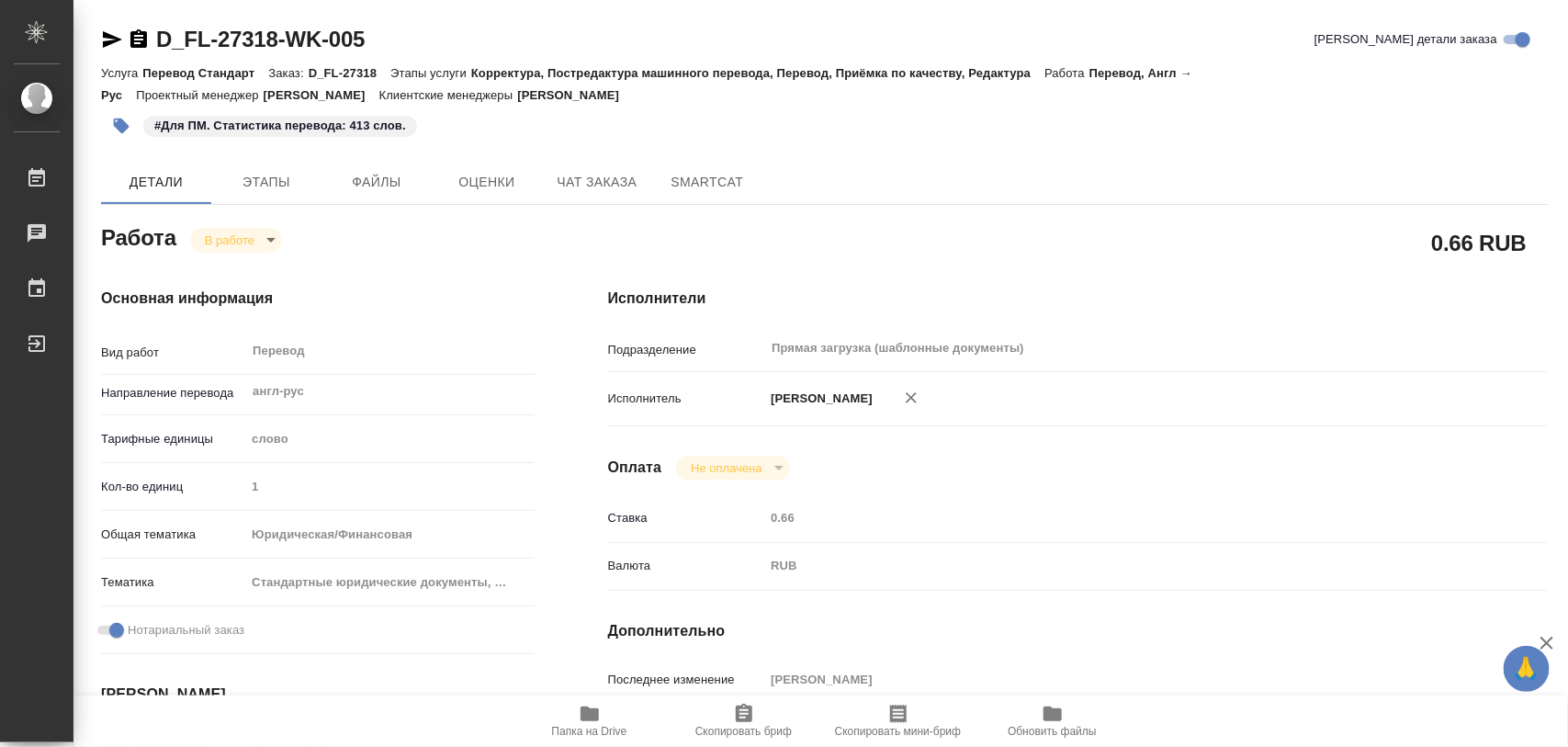
type input "[PERSON_NAME]"
type input "D_FL-27318"
type input "Перевод Стандарт"
type input "Корректура, Постредактура машинного перевода, Перевод, Приёмка по качеству, Ред…"
type input "[PERSON_NAME]"
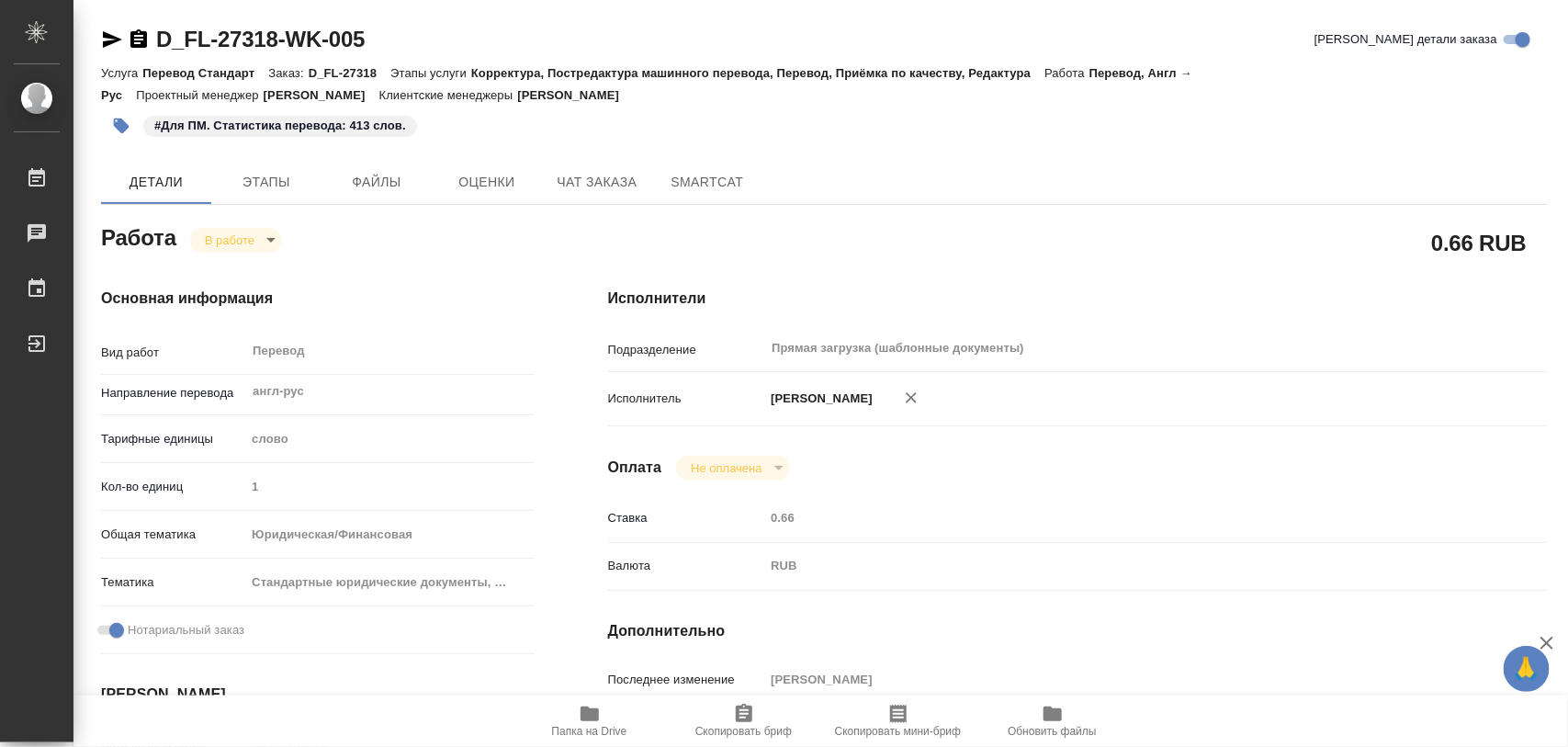
type input "/Clients/FL_D/Orders/D_FL-27318"
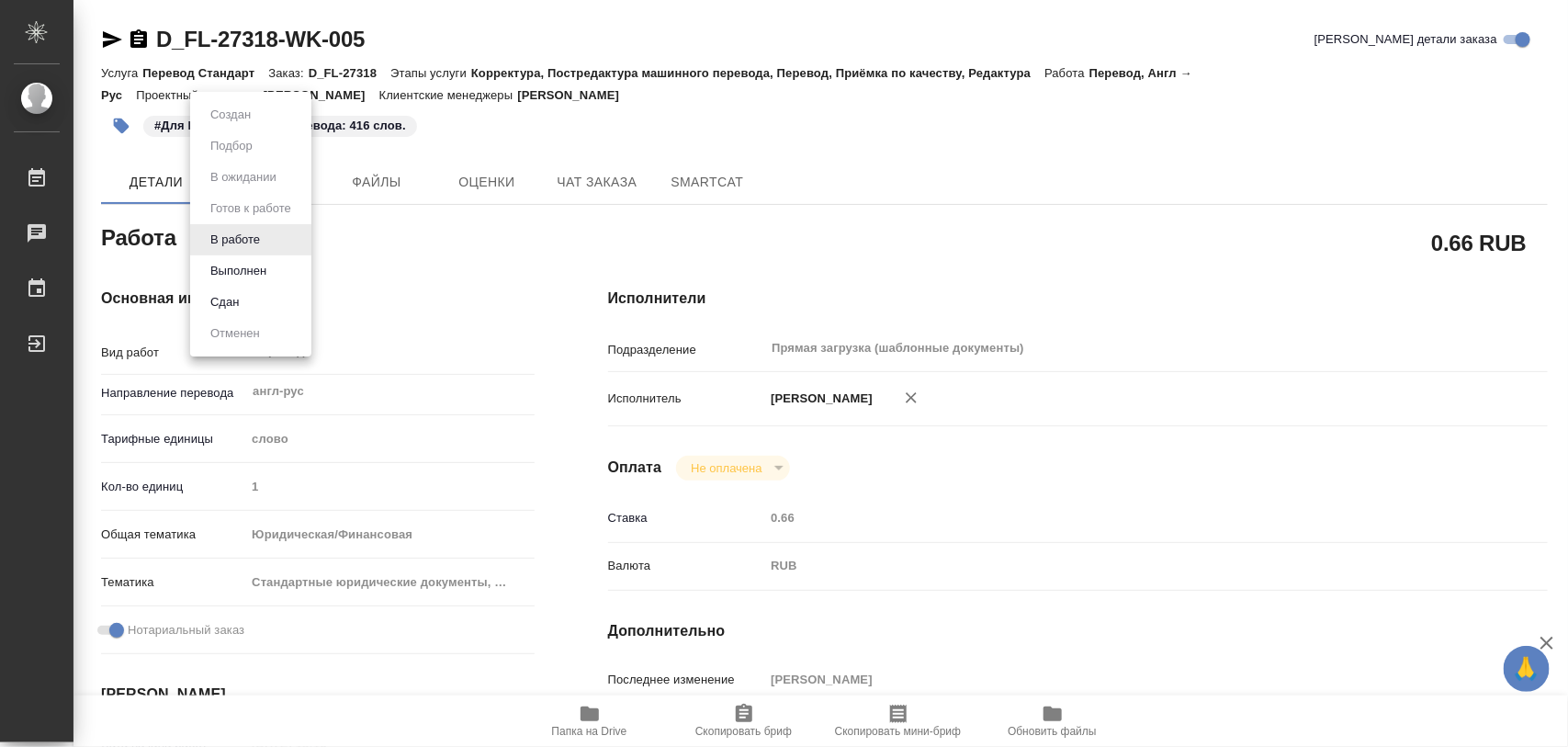
click at [271, 242] on body "🙏 .cls-1 fill:#fff; AWATERA Iglakov Maksim Работы 0 Чаты График Выйти D_FL-2731…" at bounding box center [784, 374] width 1568 height 747
click at [246, 273] on button "Выполнен" at bounding box center [238, 270] width 67 height 20
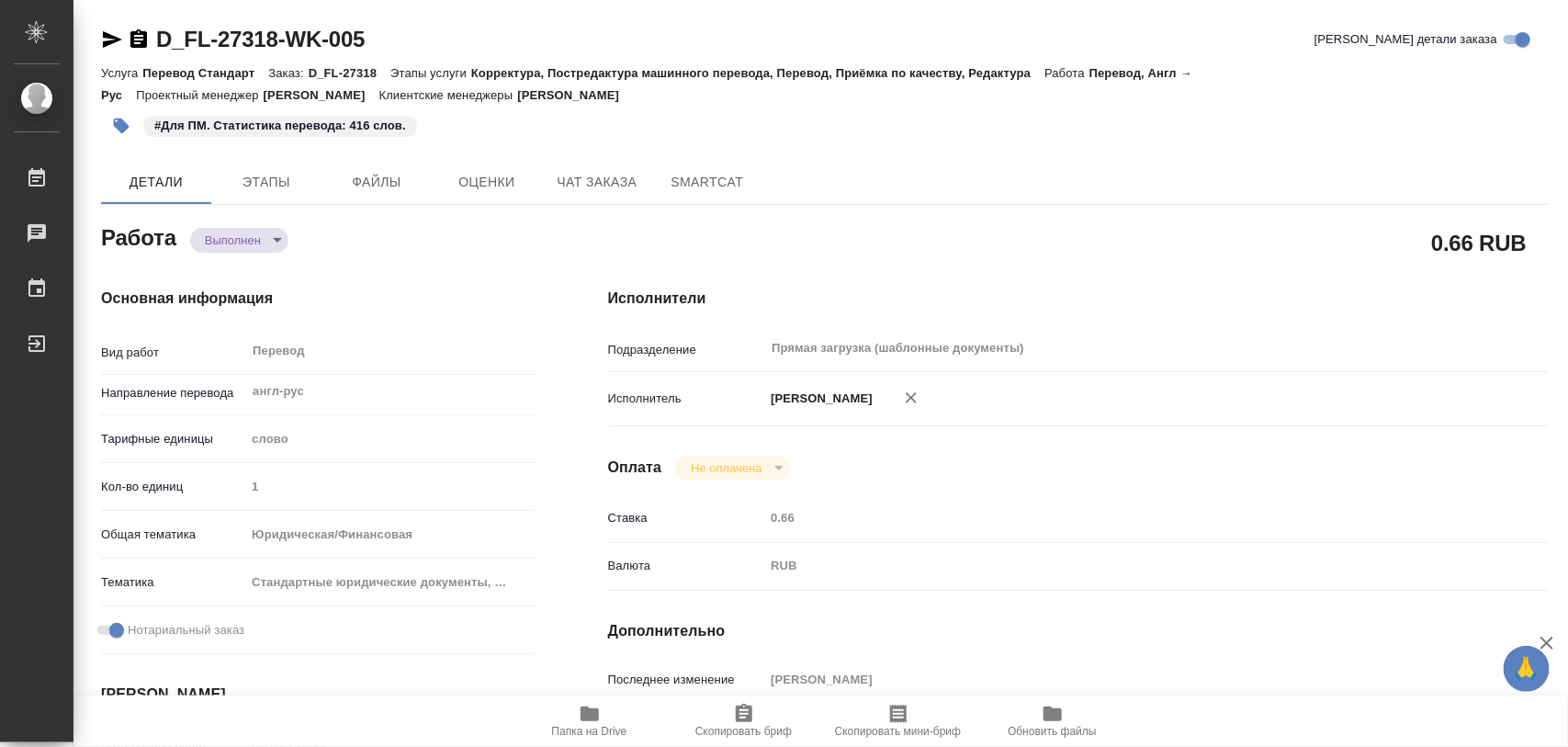
type textarea "x"
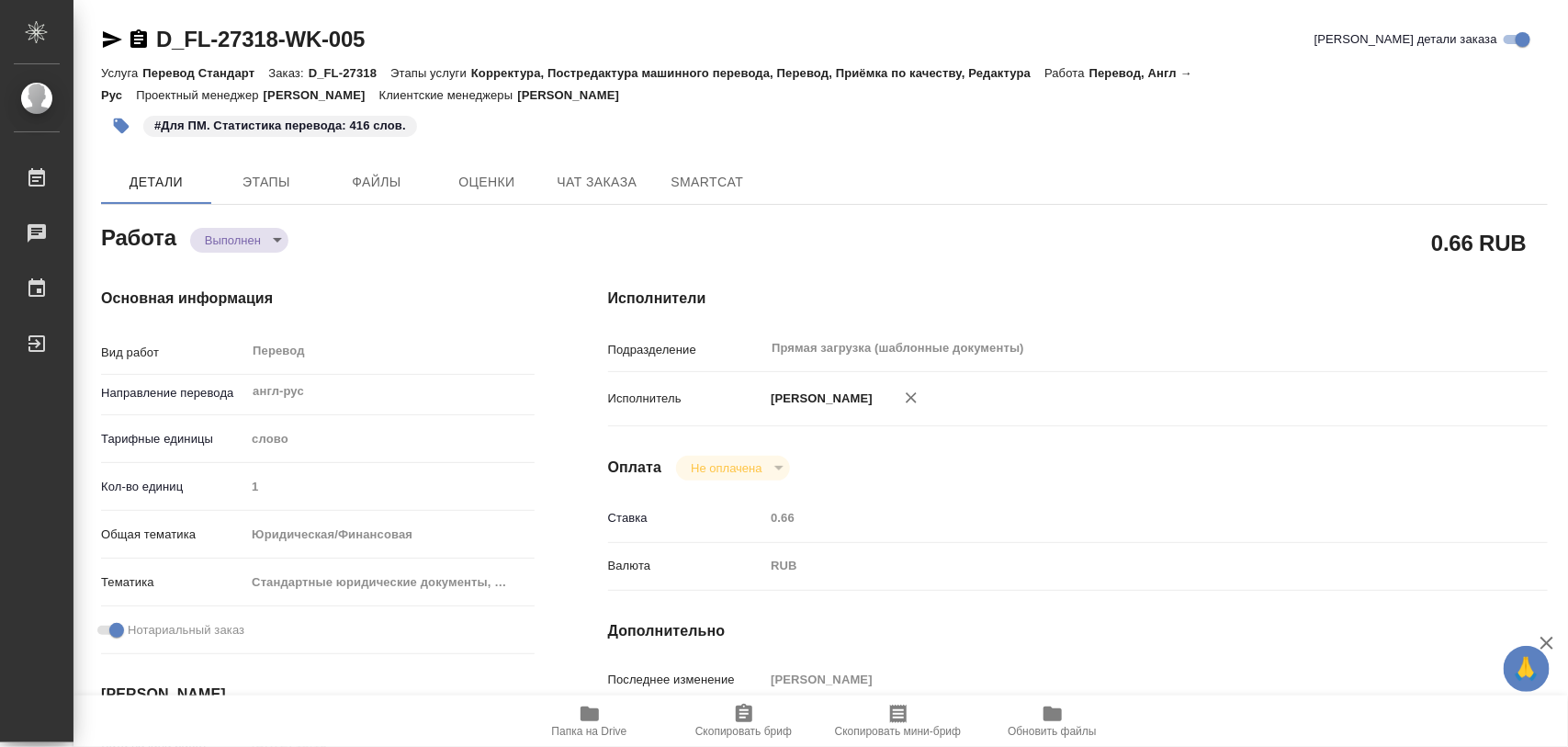
type textarea "x"
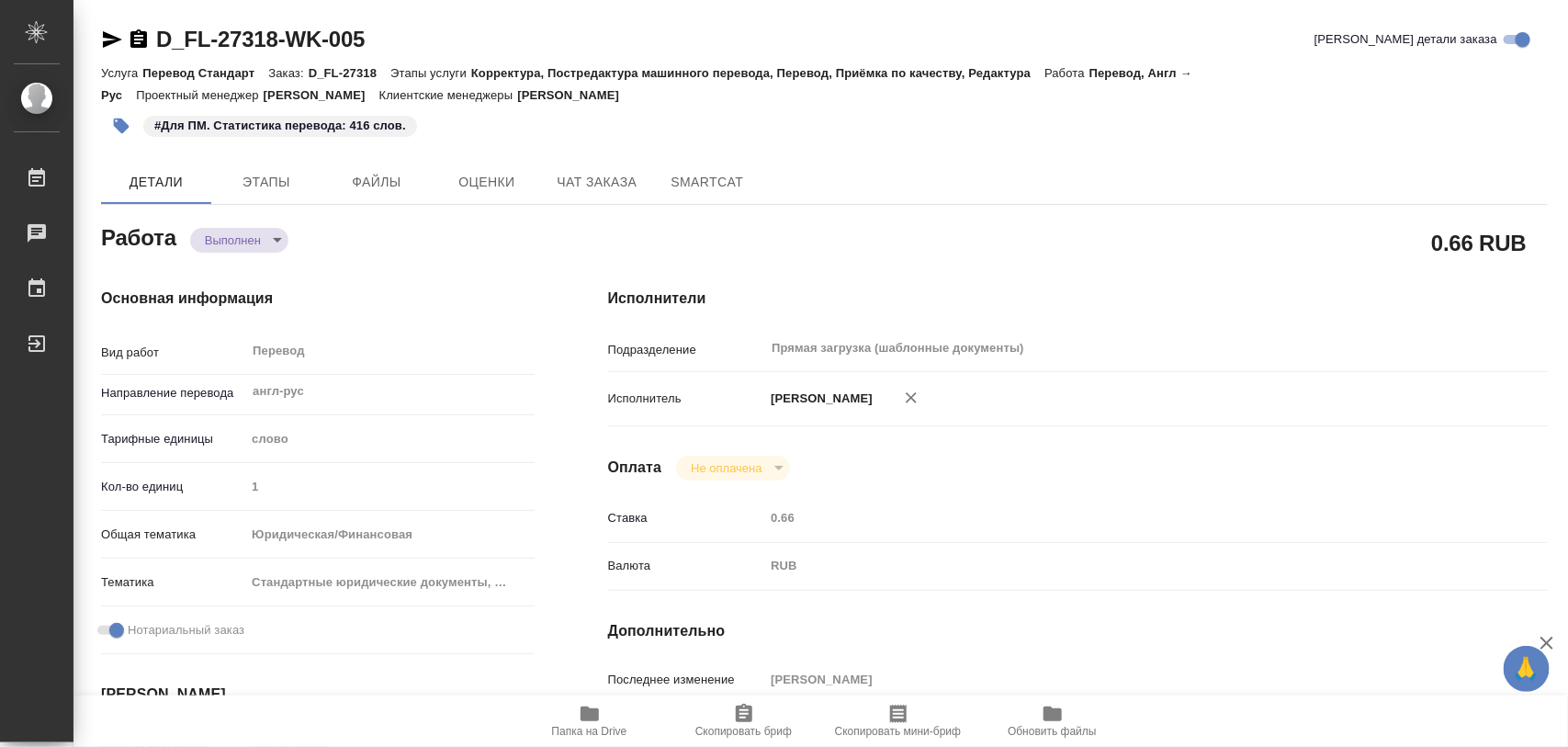
type textarea "x"
